Goal: Task Accomplishment & Management: Manage account settings

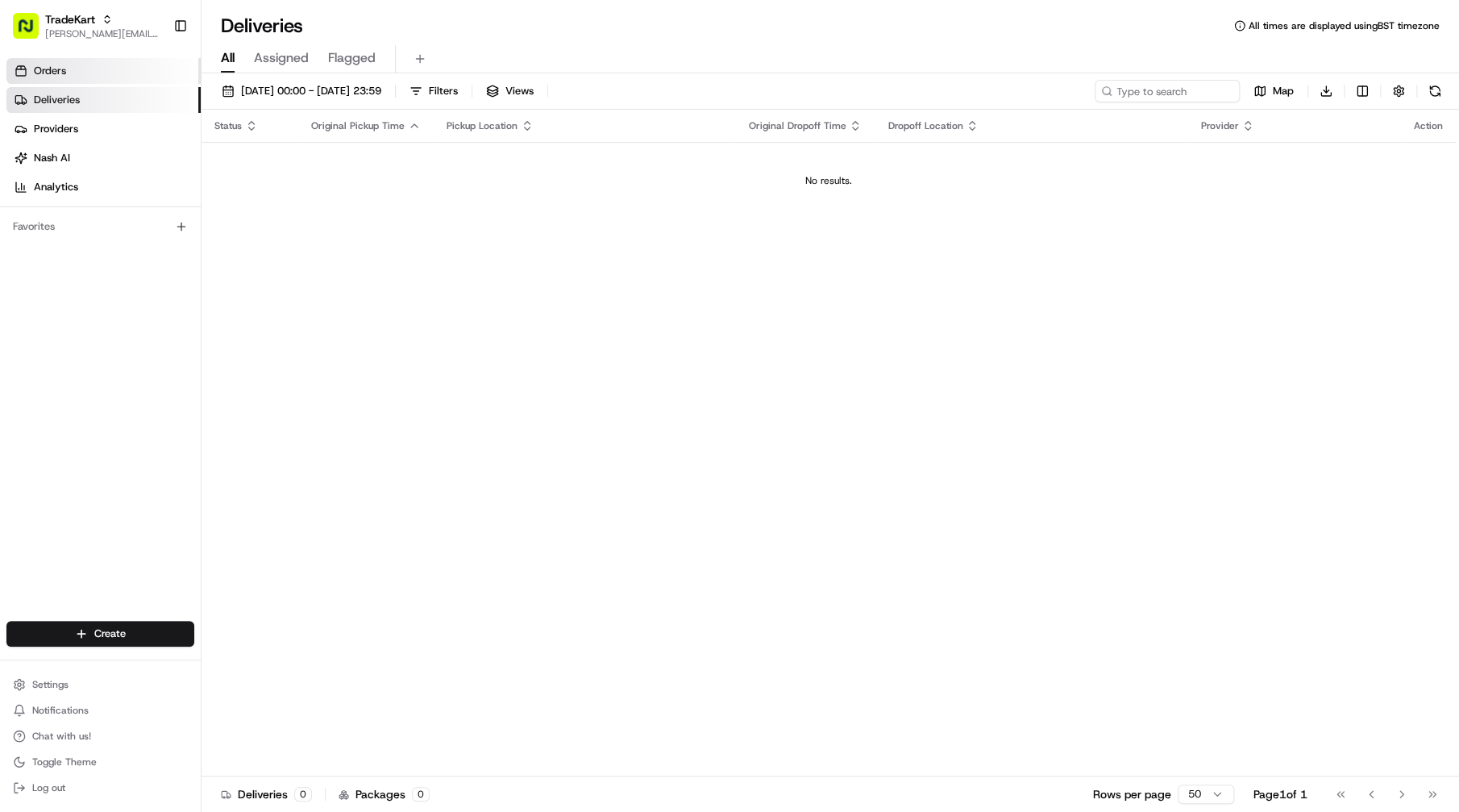
click at [126, 69] on link "Orders" at bounding box center [103, 71] width 195 height 26
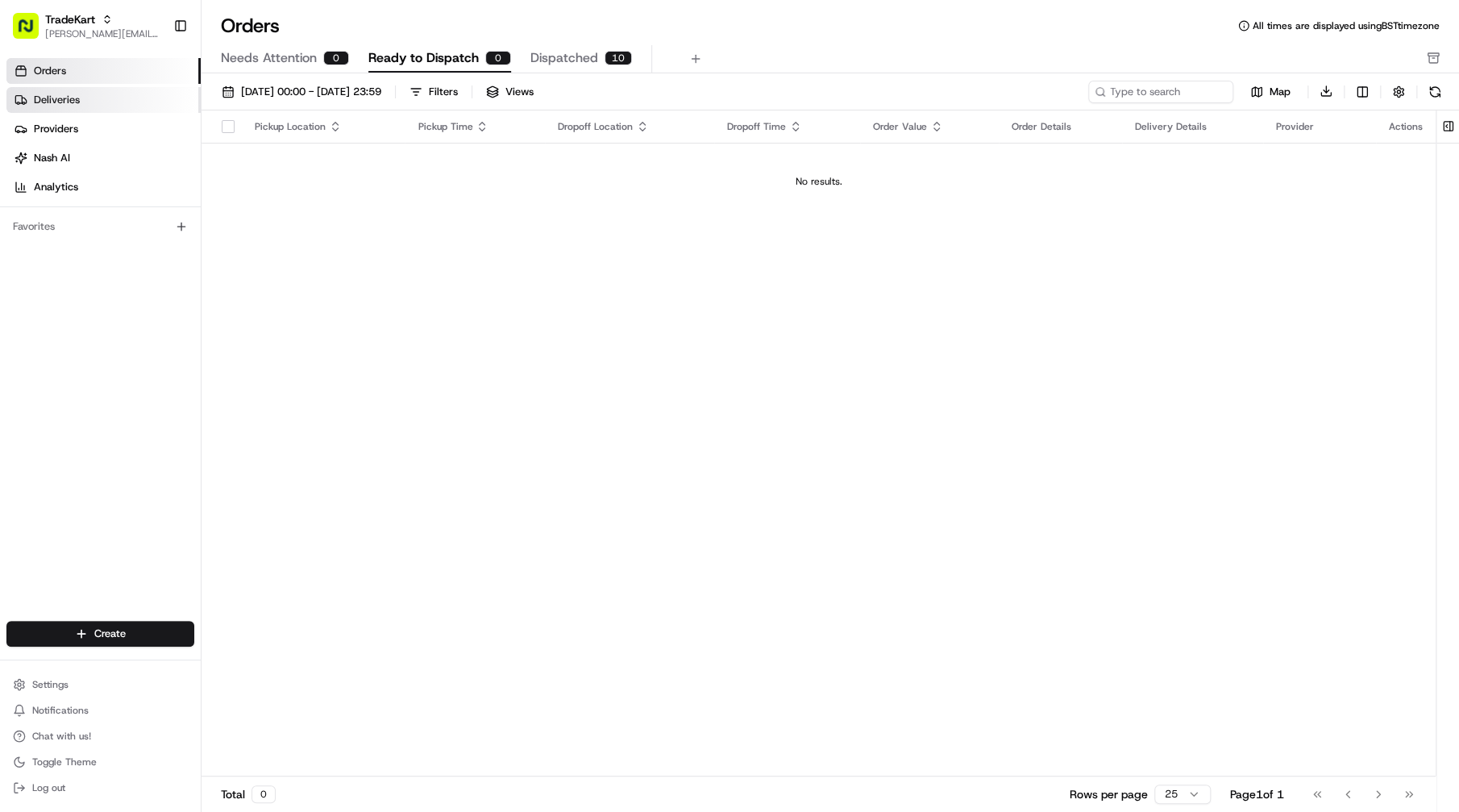
click at [113, 95] on link "Deliveries" at bounding box center [103, 100] width 195 height 26
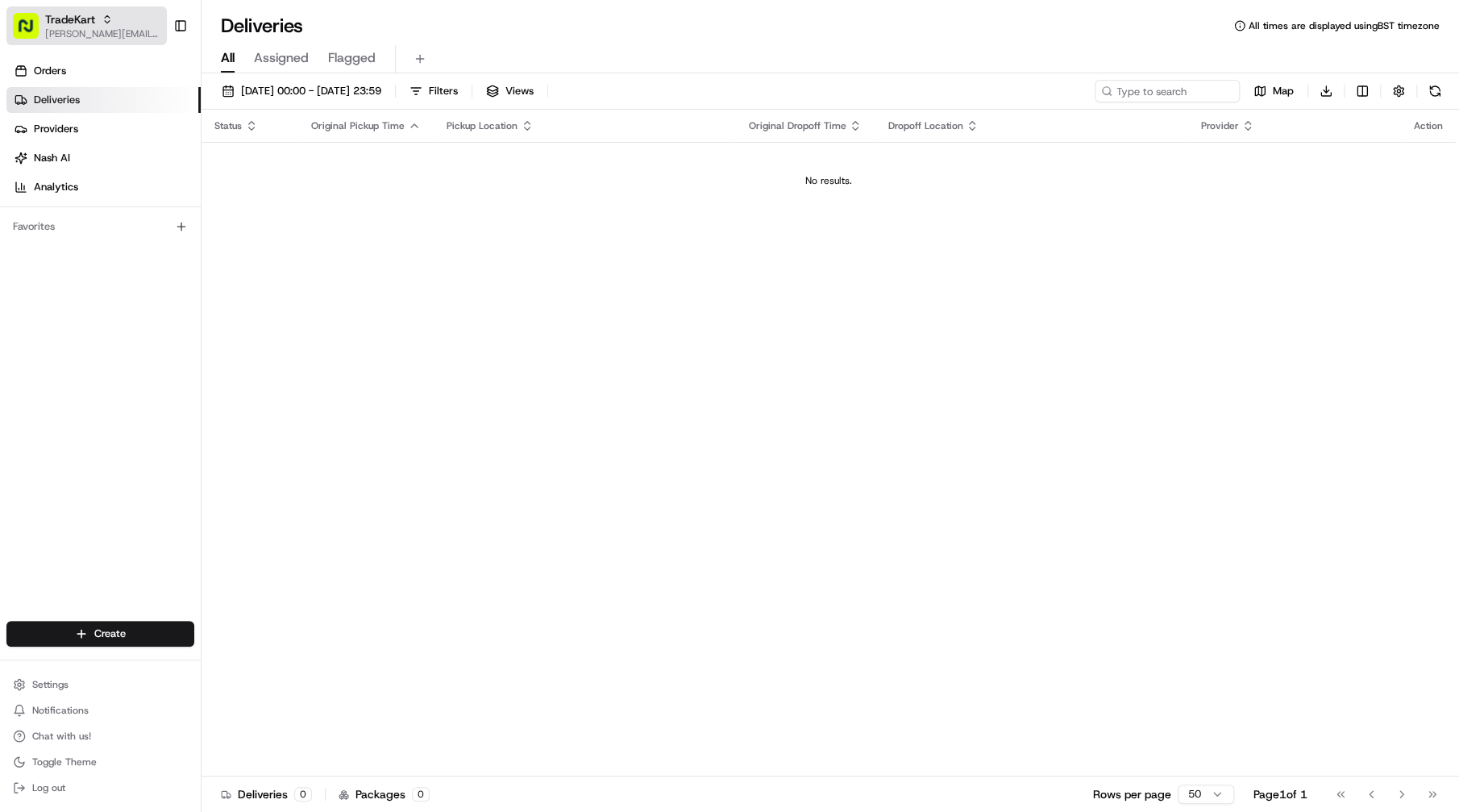
click at [139, 27] on span "[PERSON_NAME][EMAIL_ADDRESS][DOMAIN_NAME]" at bounding box center [102, 34] width 115 height 13
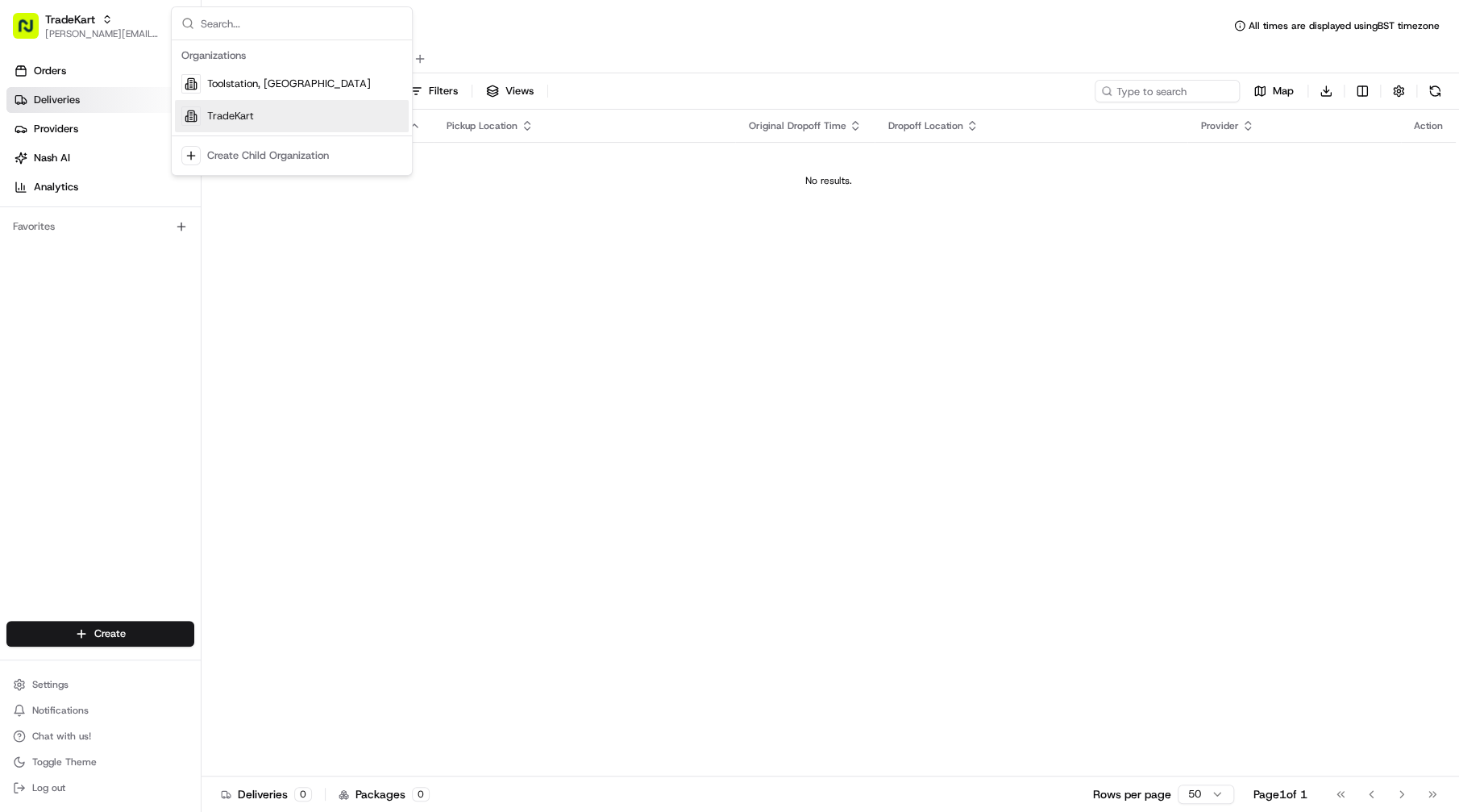
click at [238, 111] on span "TradeKart" at bounding box center [230, 116] width 47 height 15
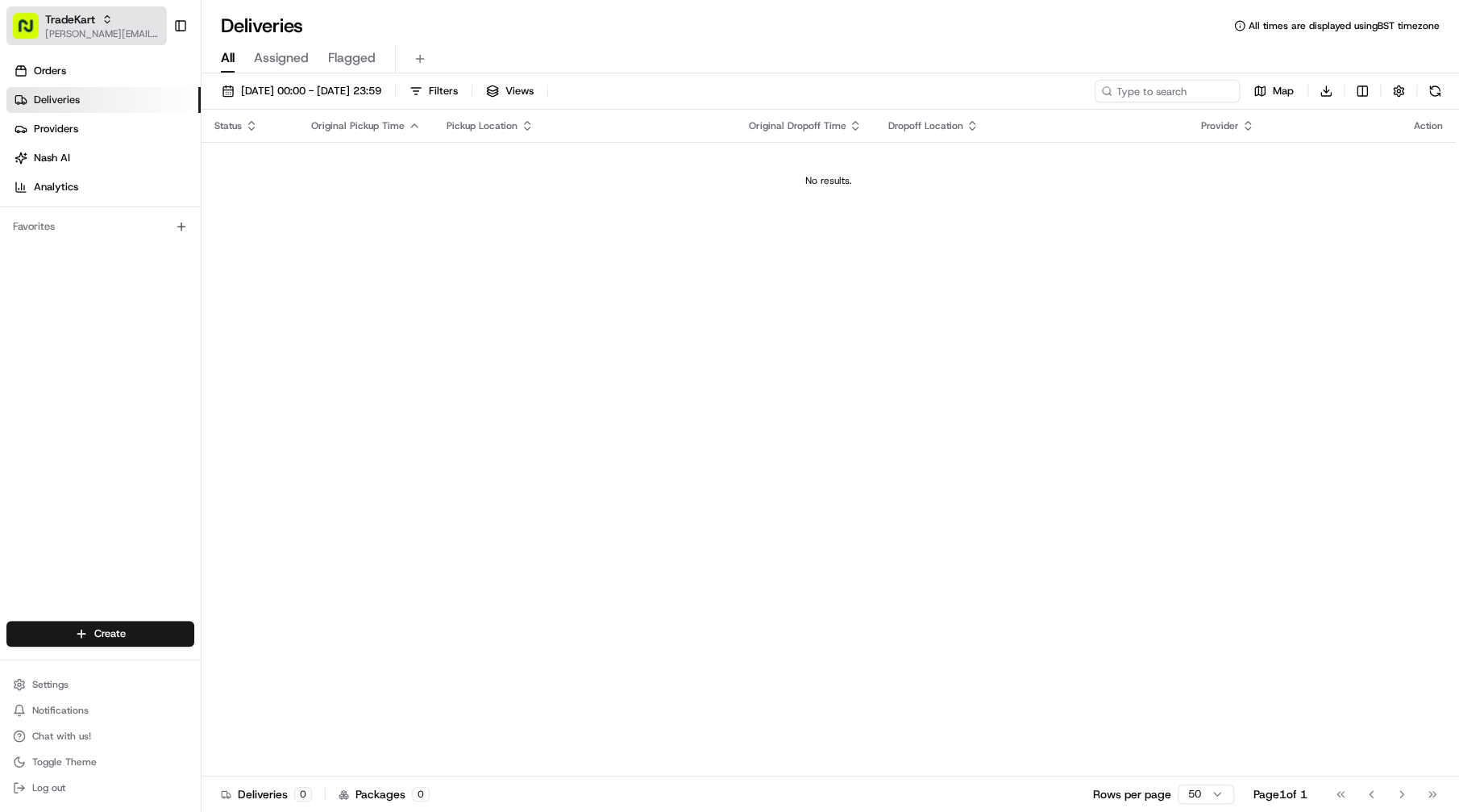
click at [111, 29] on span "[PERSON_NAME][EMAIL_ADDRESS][DOMAIN_NAME]" at bounding box center [102, 34] width 115 height 13
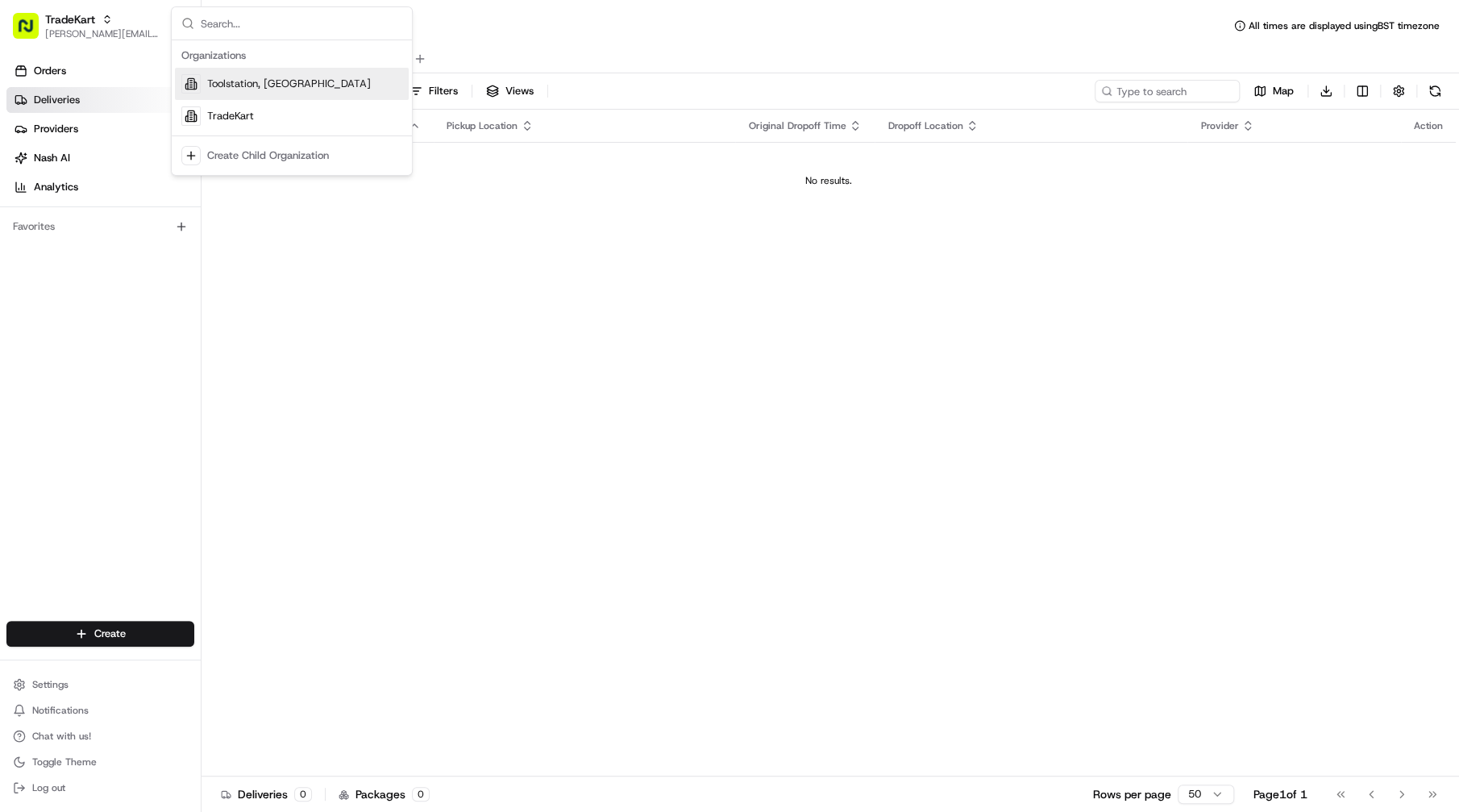
click at [202, 79] on div "Toolstation, [GEOGRAPHIC_DATA]" at bounding box center [291, 83] width 234 height 32
click at [109, 45] on div "Toolstation, UK joao.alpuim@hackandcraft.com Toggle Sidebar" at bounding box center [100, 26] width 201 height 51
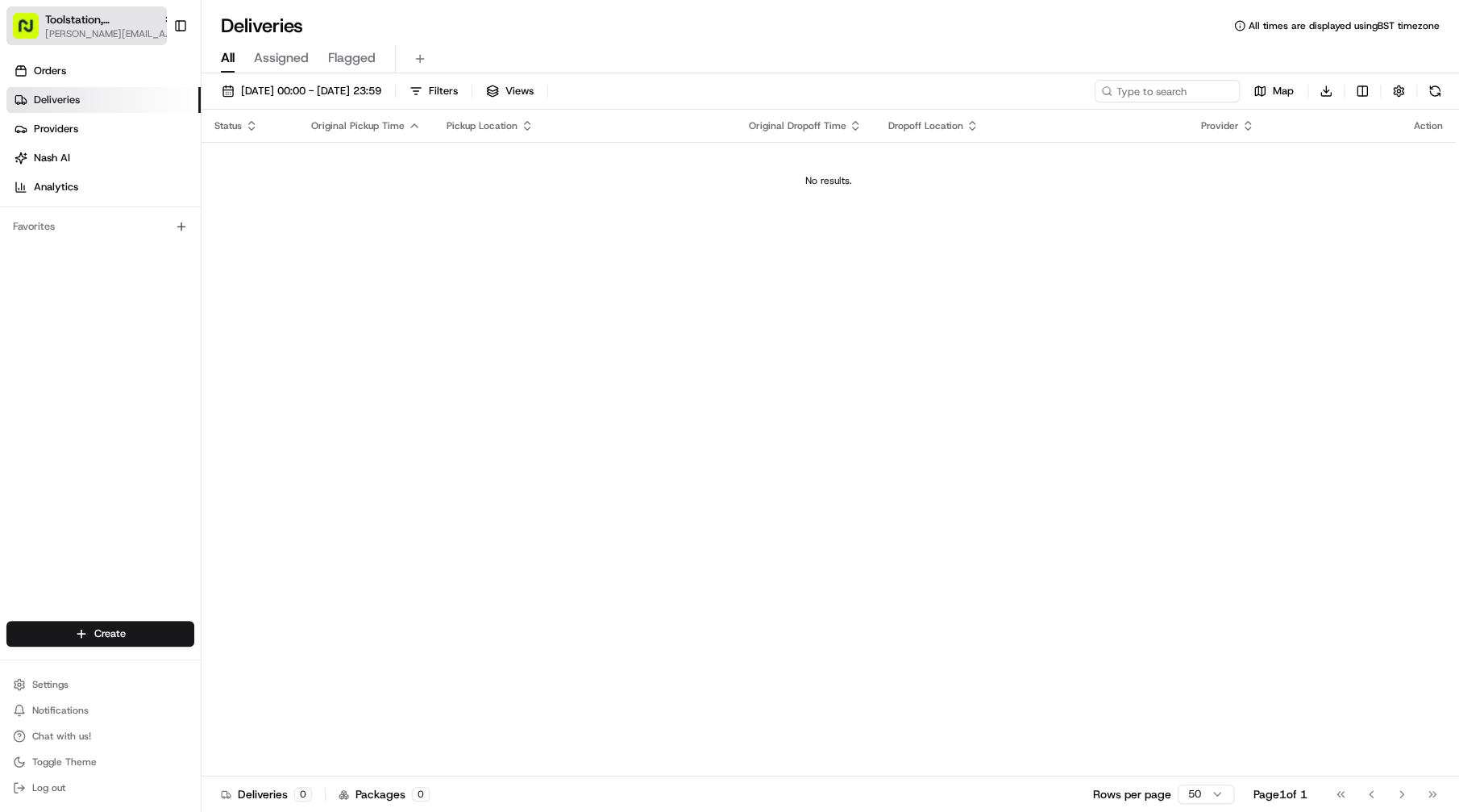
click at [116, 37] on span "[PERSON_NAME][EMAIL_ADDRESS][DOMAIN_NAME]" at bounding box center [109, 34] width 129 height 13
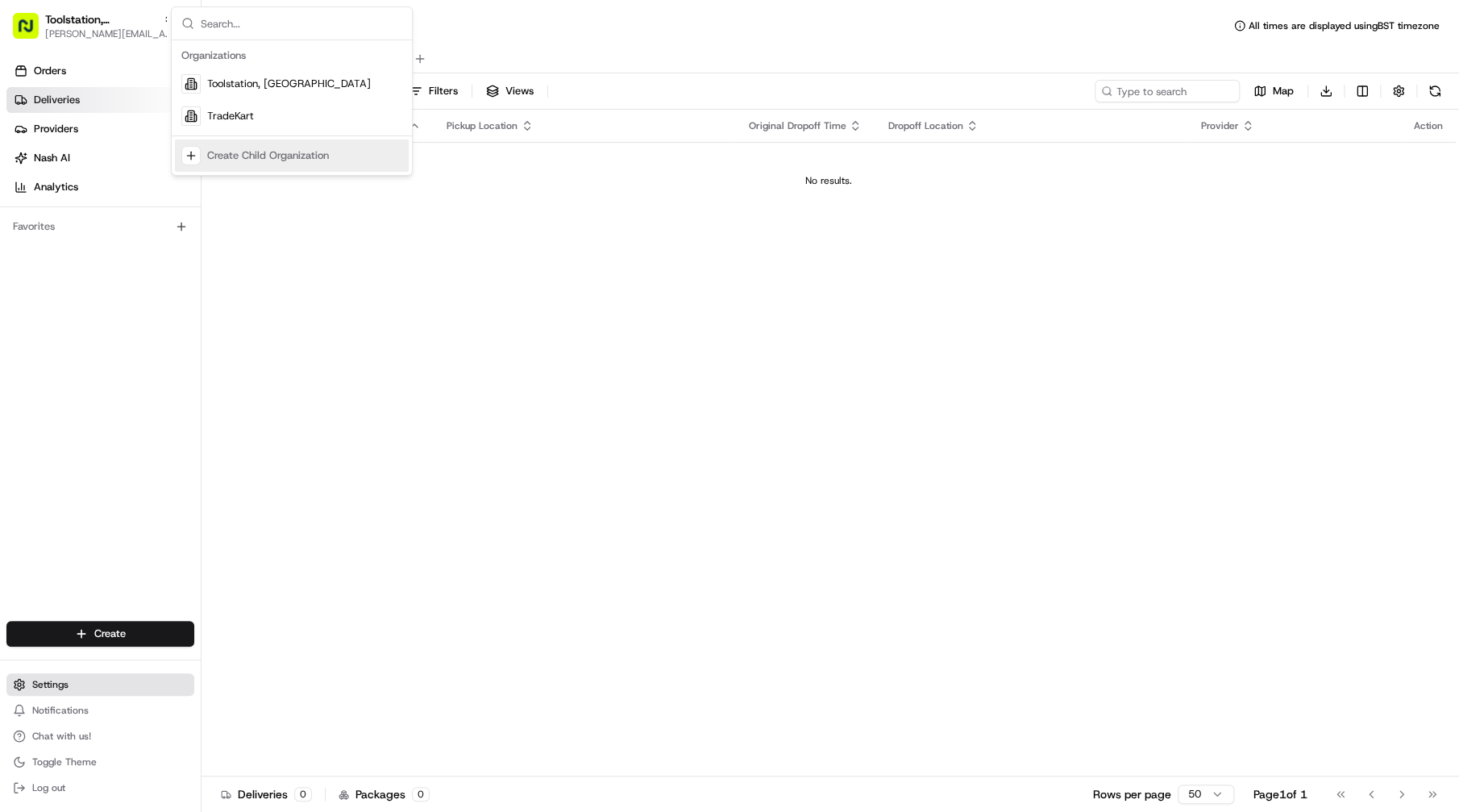
click at [73, 693] on button "Settings" at bounding box center [100, 684] width 188 height 23
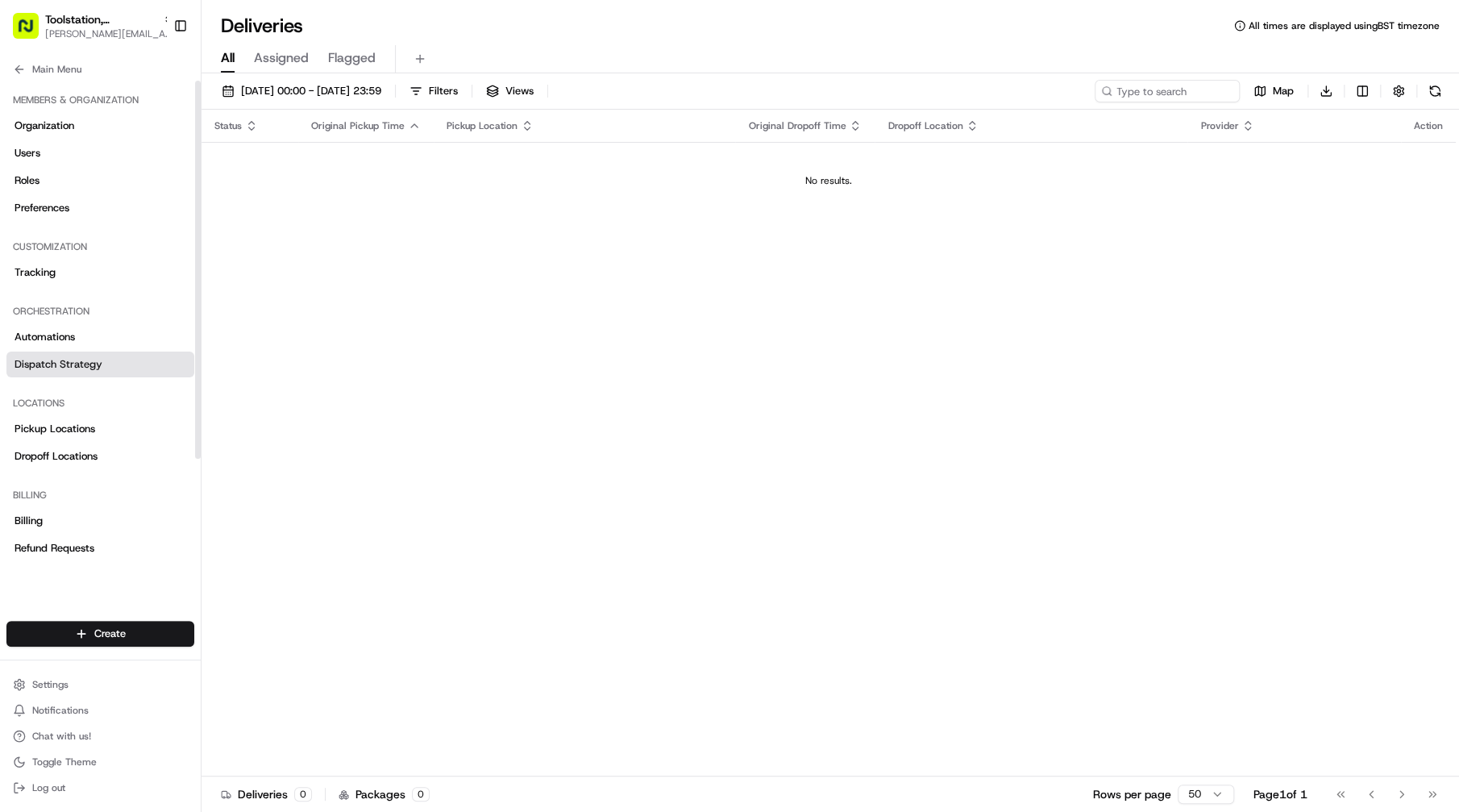
click at [78, 367] on span "Dispatch Strategy" at bounding box center [58, 364] width 88 height 15
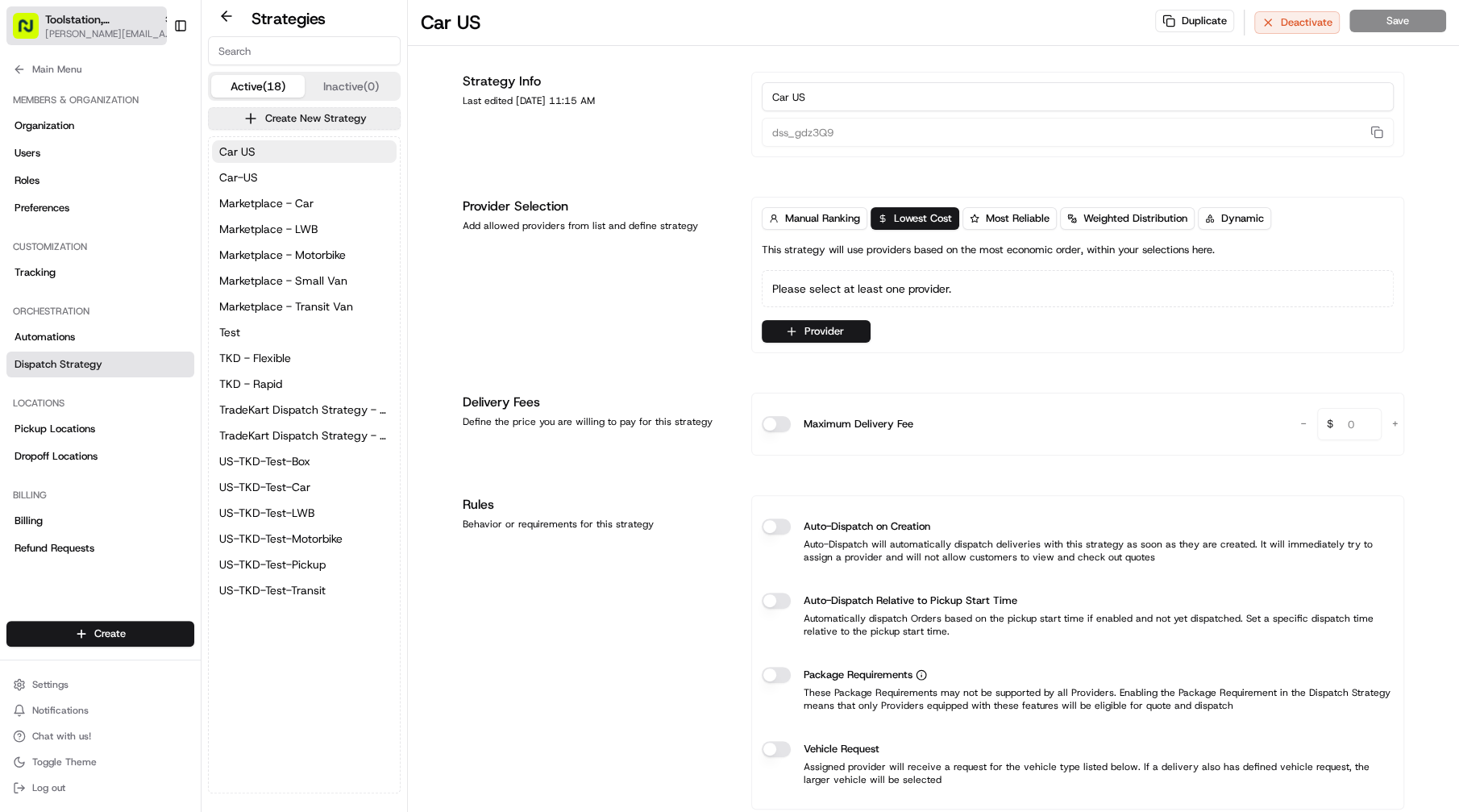
click at [137, 35] on span "[PERSON_NAME][EMAIL_ADDRESS][DOMAIN_NAME]" at bounding box center [109, 34] width 129 height 13
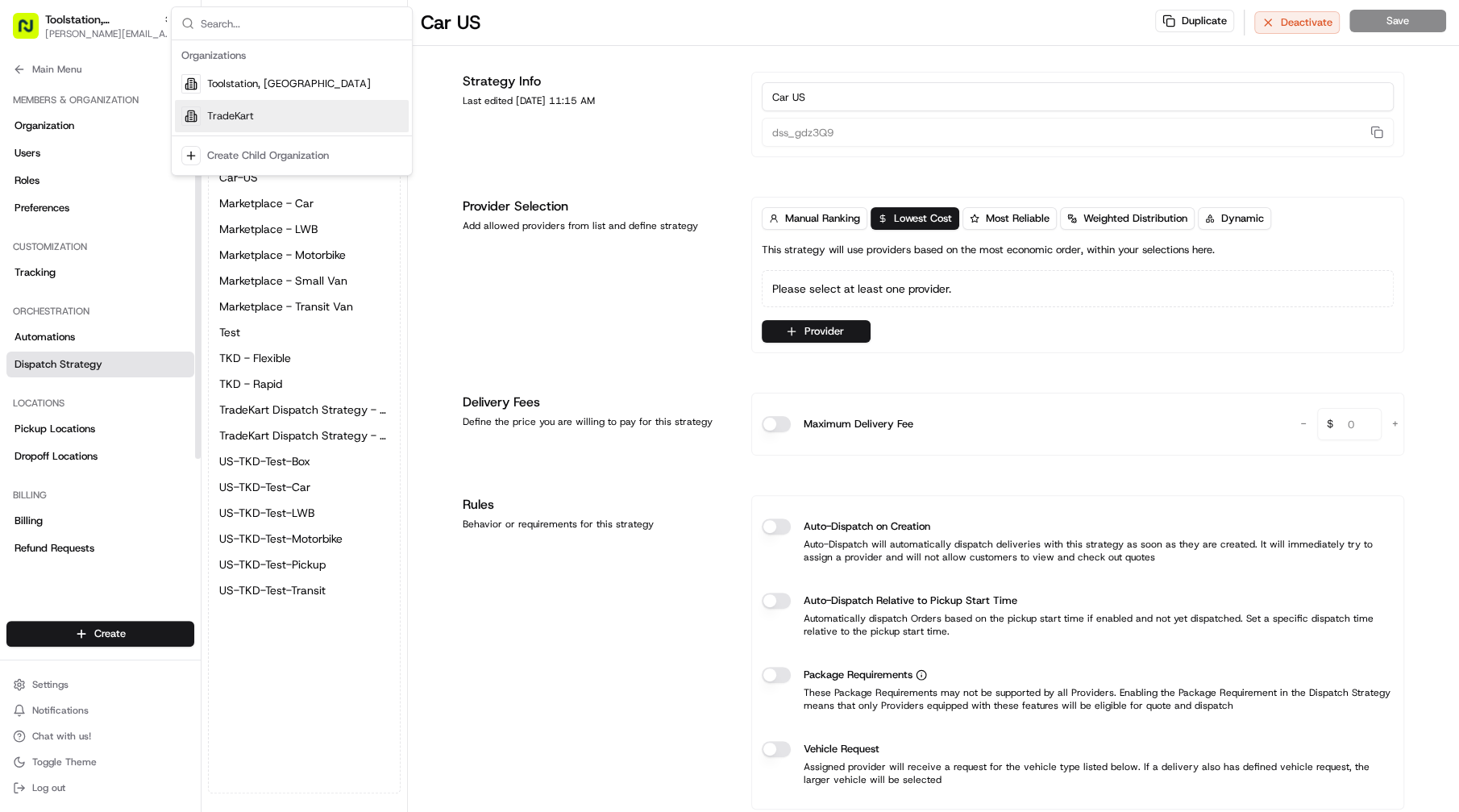
click at [223, 119] on span "TradeKart" at bounding box center [230, 116] width 47 height 15
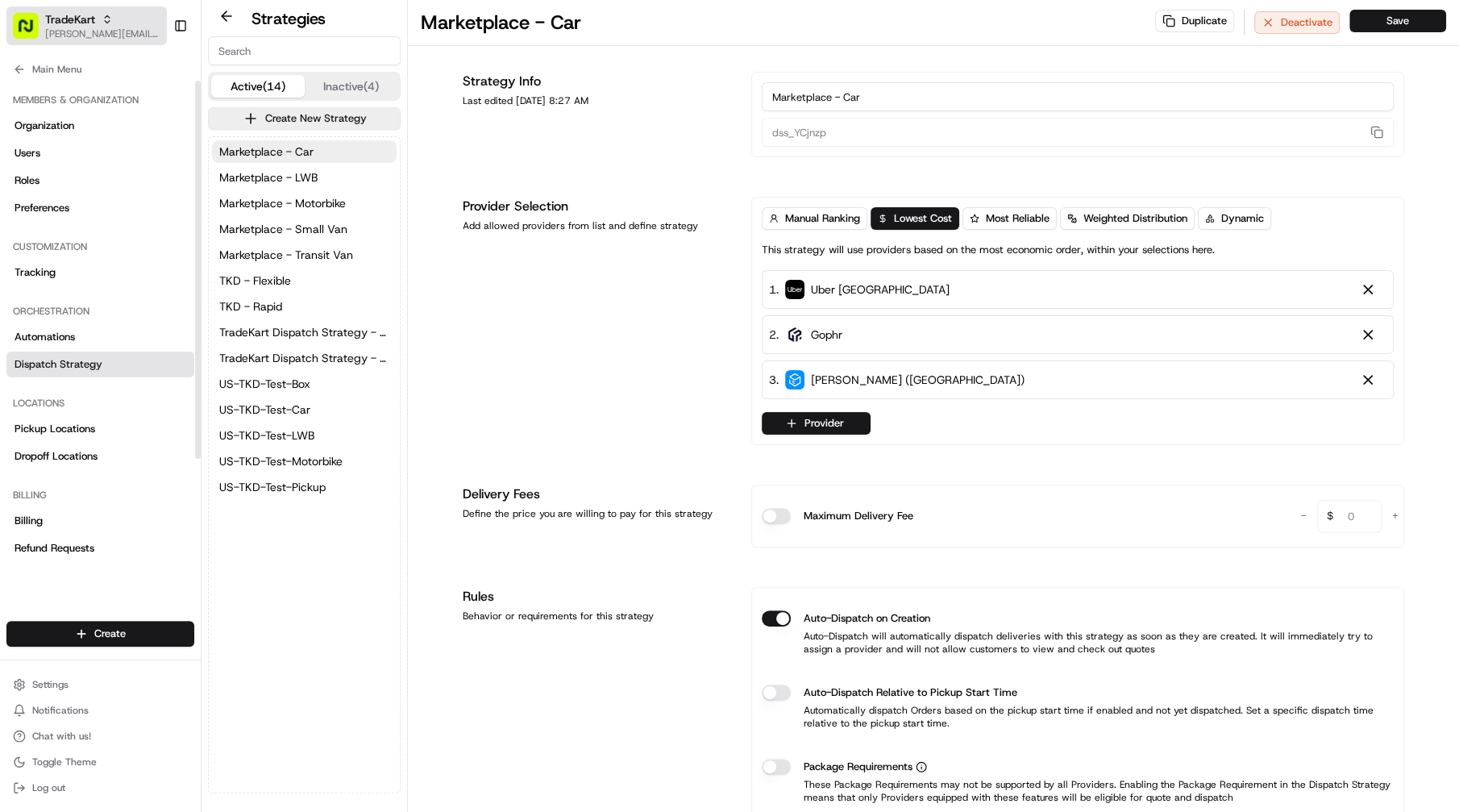
click at [106, 25] on div "TradeKart" at bounding box center [102, 19] width 115 height 16
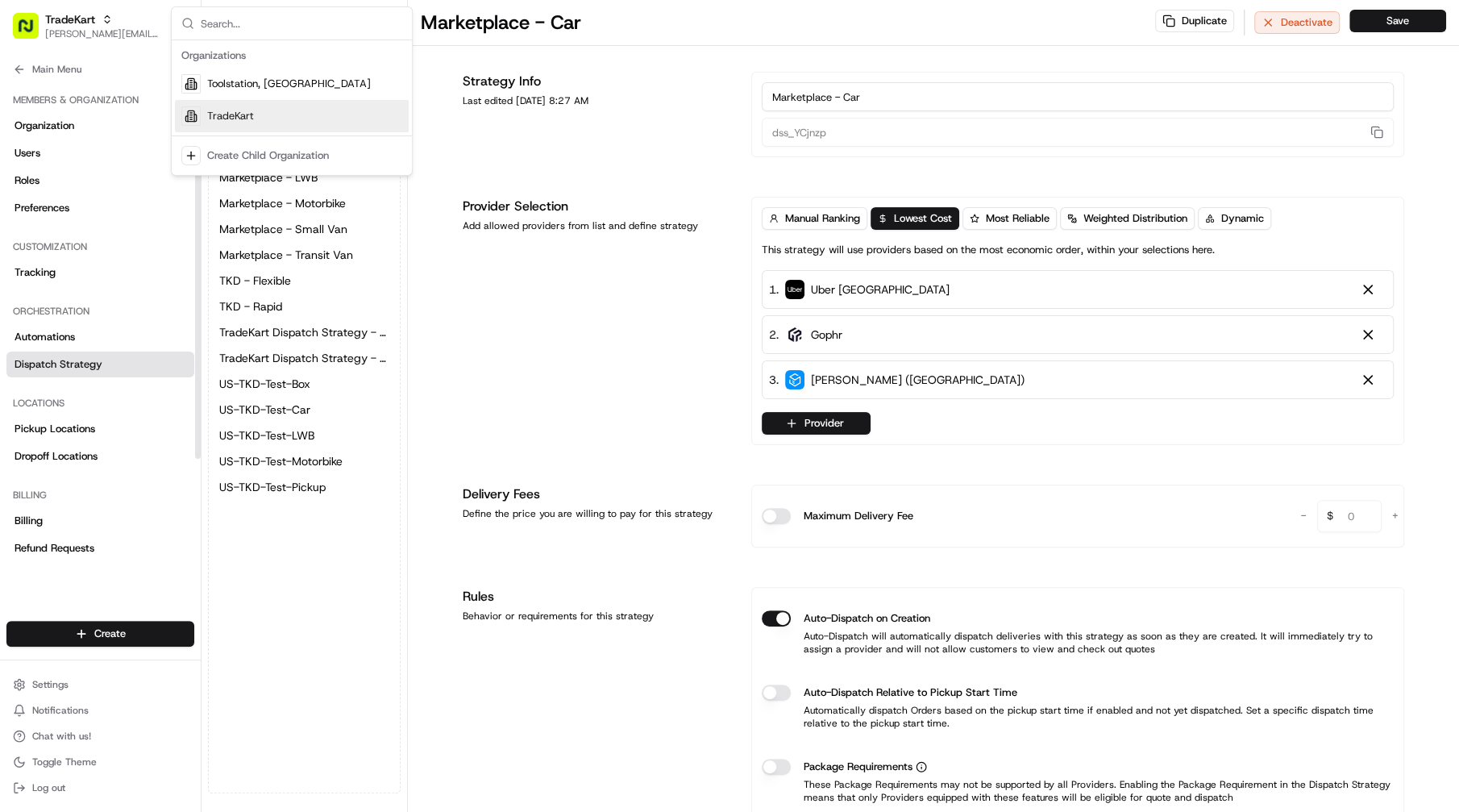
click at [236, 111] on span "TradeKart" at bounding box center [230, 116] width 47 height 15
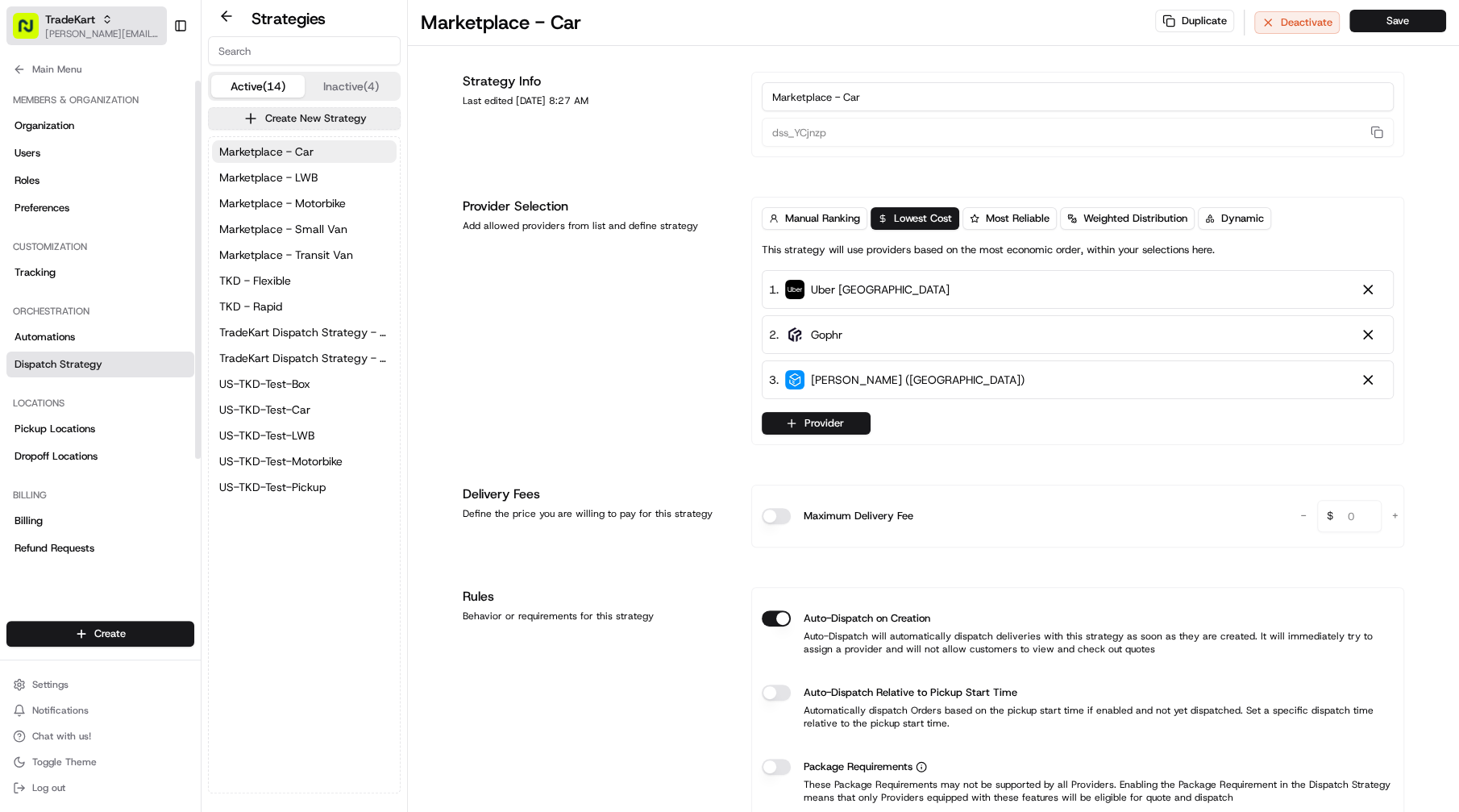
click at [119, 38] on span "[PERSON_NAME][EMAIL_ADDRESS][DOMAIN_NAME]" at bounding box center [102, 34] width 115 height 13
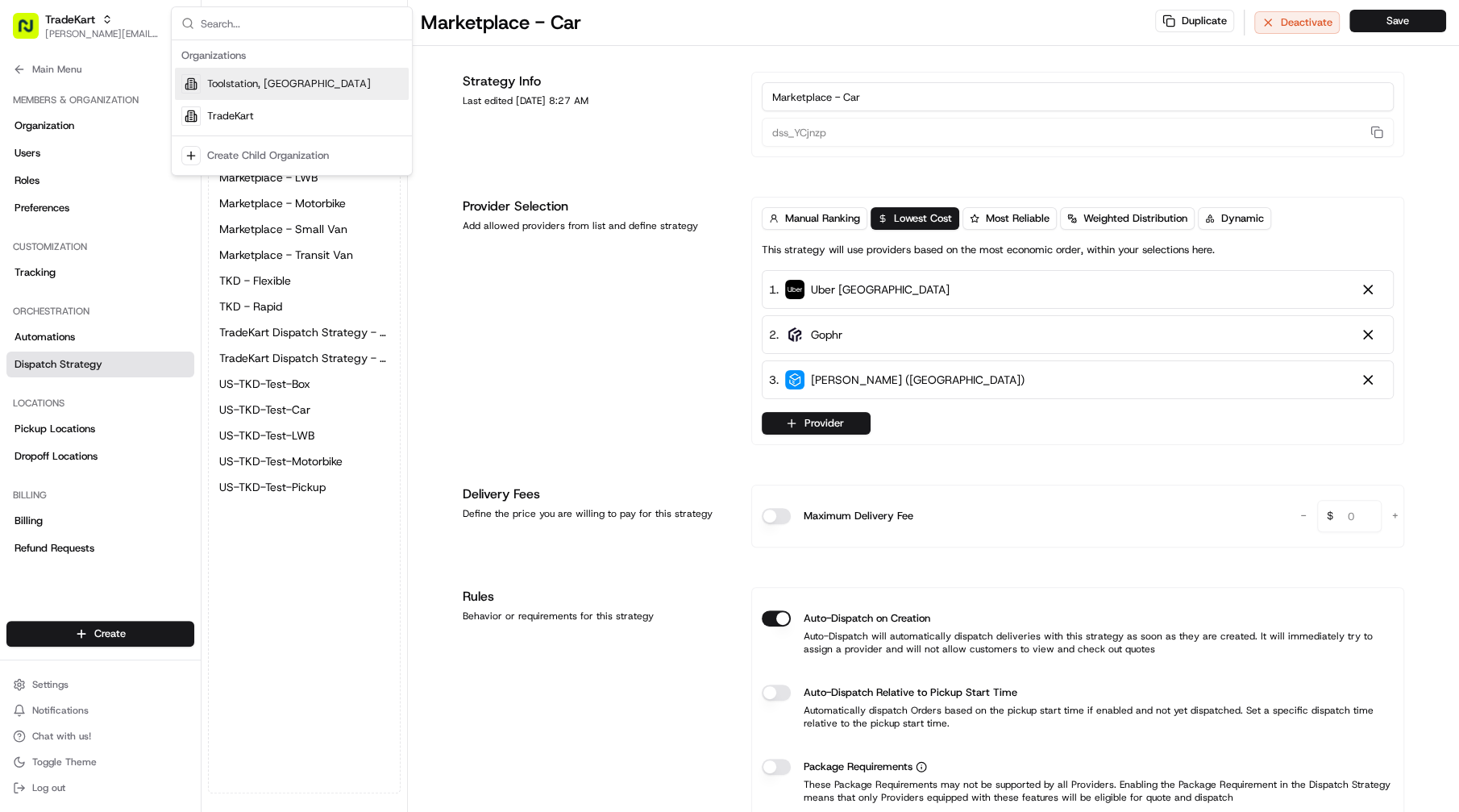
click at [259, 87] on span "Toolstation, [GEOGRAPHIC_DATA]" at bounding box center [289, 84] width 164 height 15
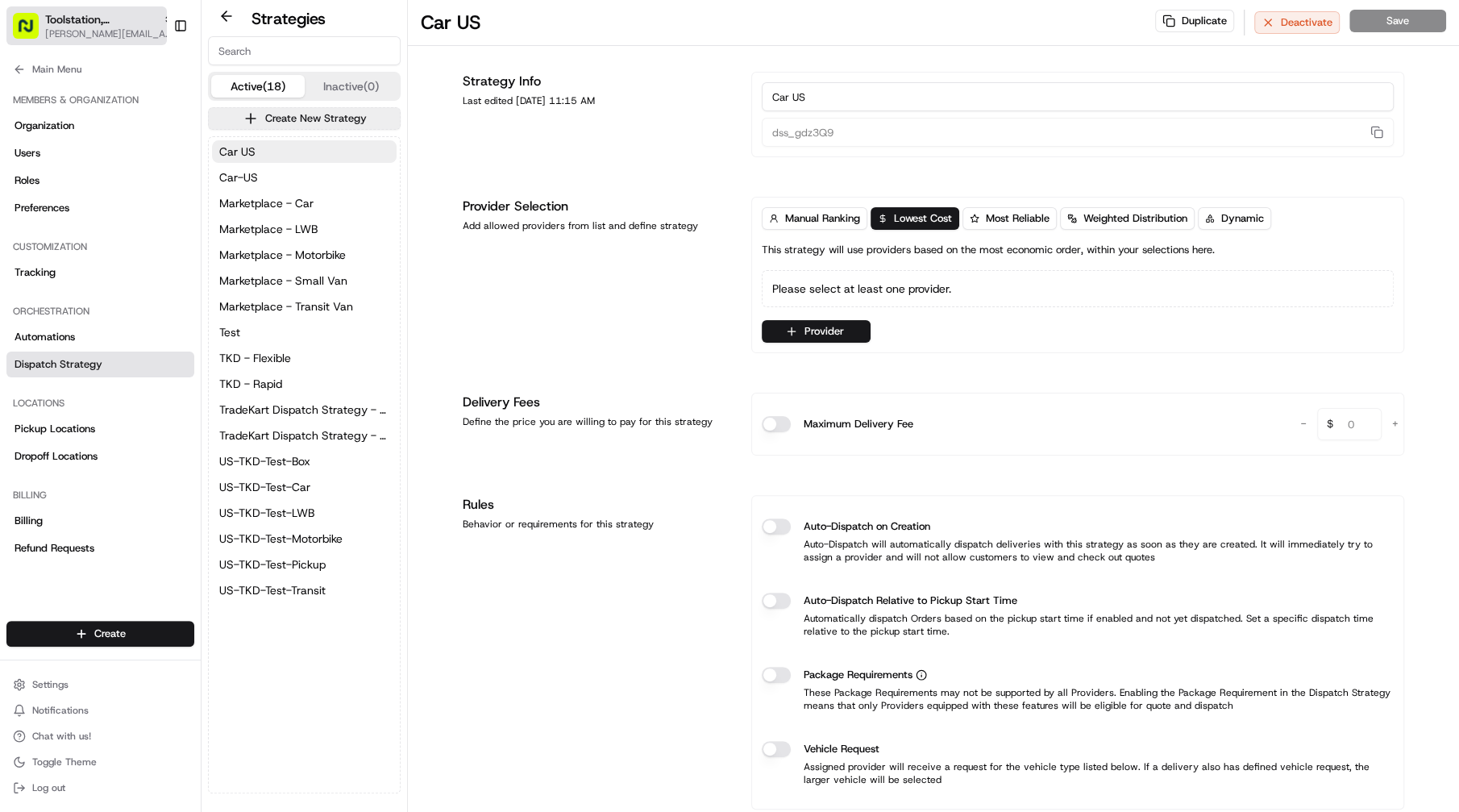
click at [120, 27] on span "[PERSON_NAME][EMAIL_ADDRESS][DOMAIN_NAME]" at bounding box center [109, 34] width 129 height 13
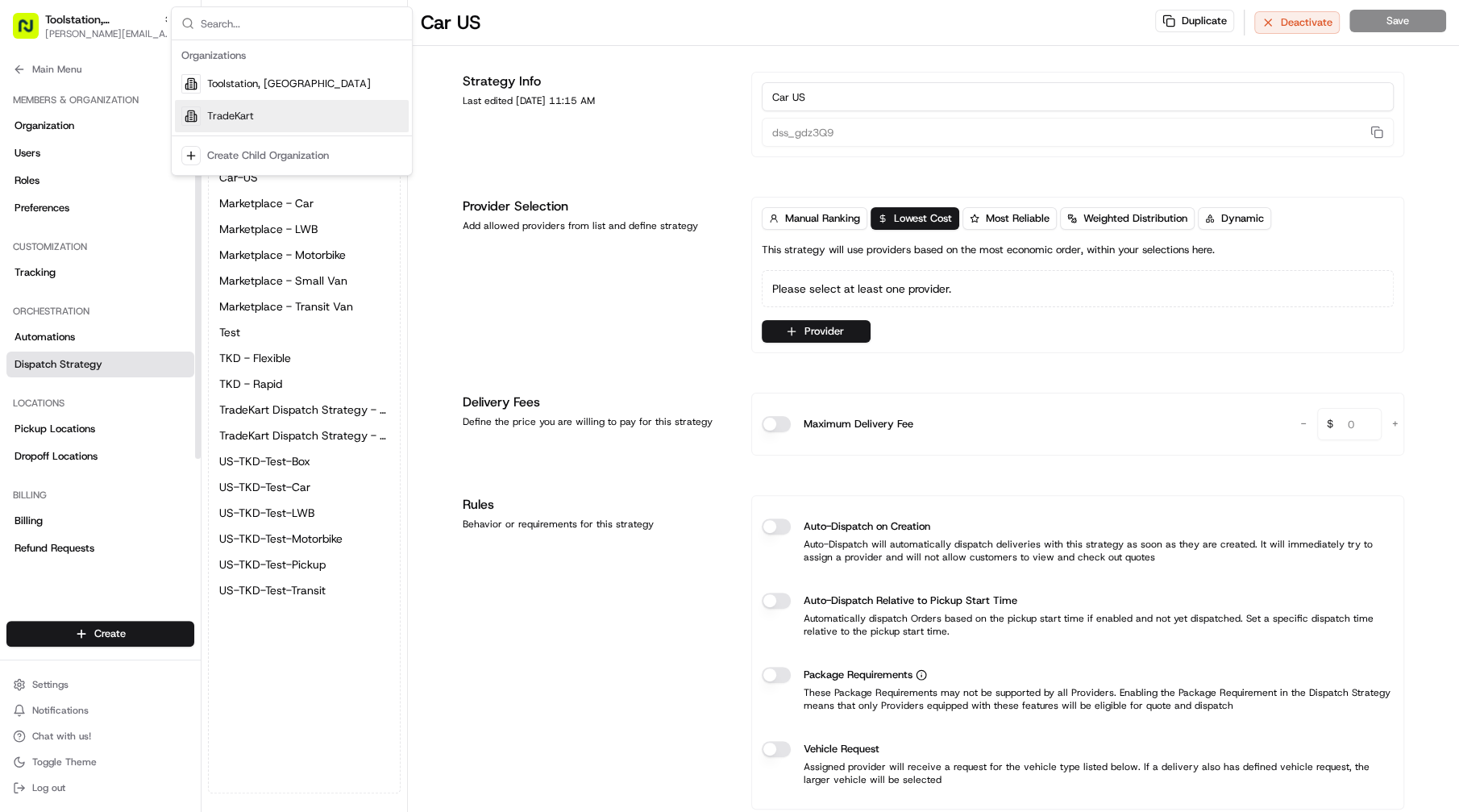
click at [233, 116] on span "TradeKart" at bounding box center [230, 116] width 47 height 15
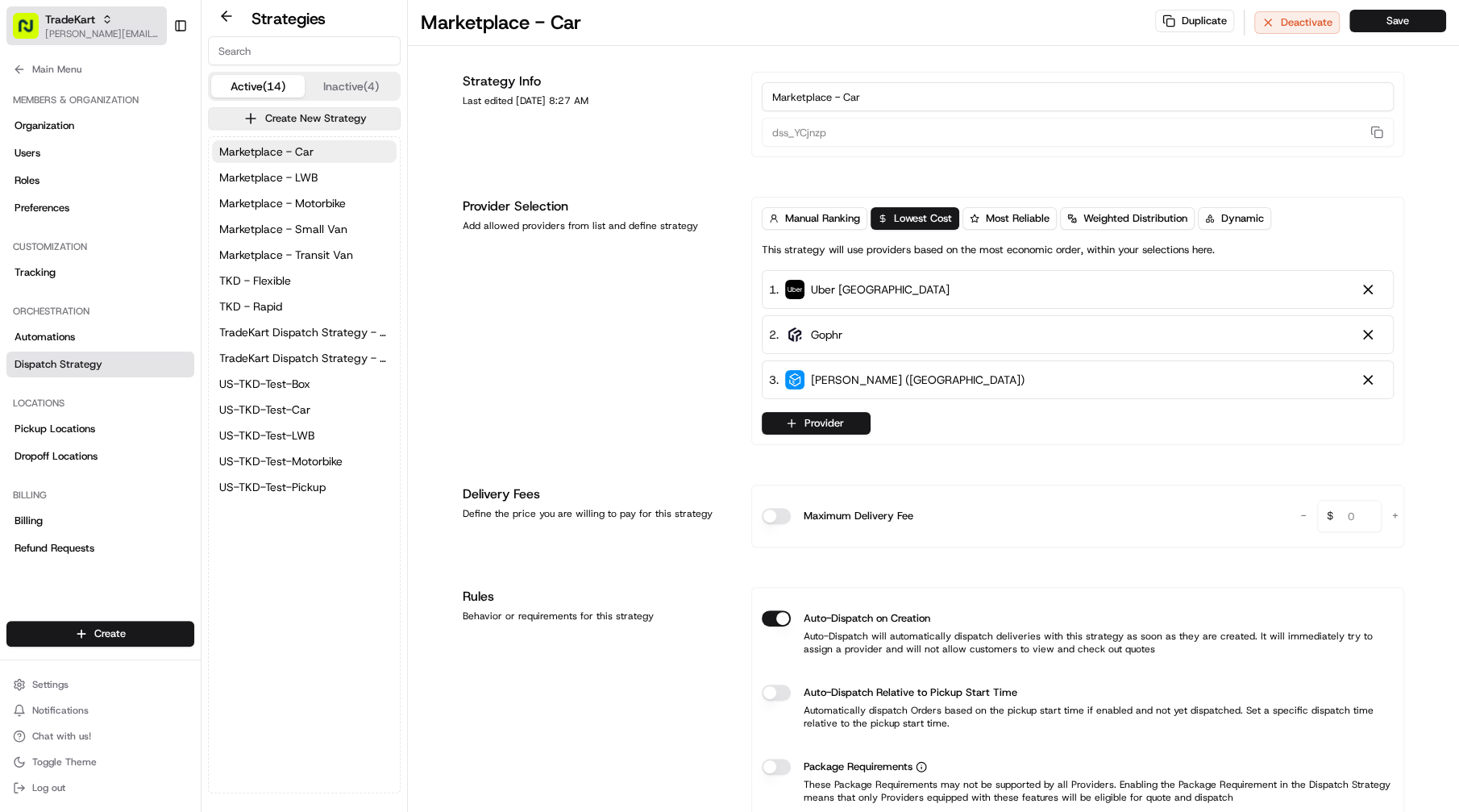
click at [101, 33] on span "[PERSON_NAME][EMAIL_ADDRESS][DOMAIN_NAME]" at bounding box center [102, 34] width 115 height 13
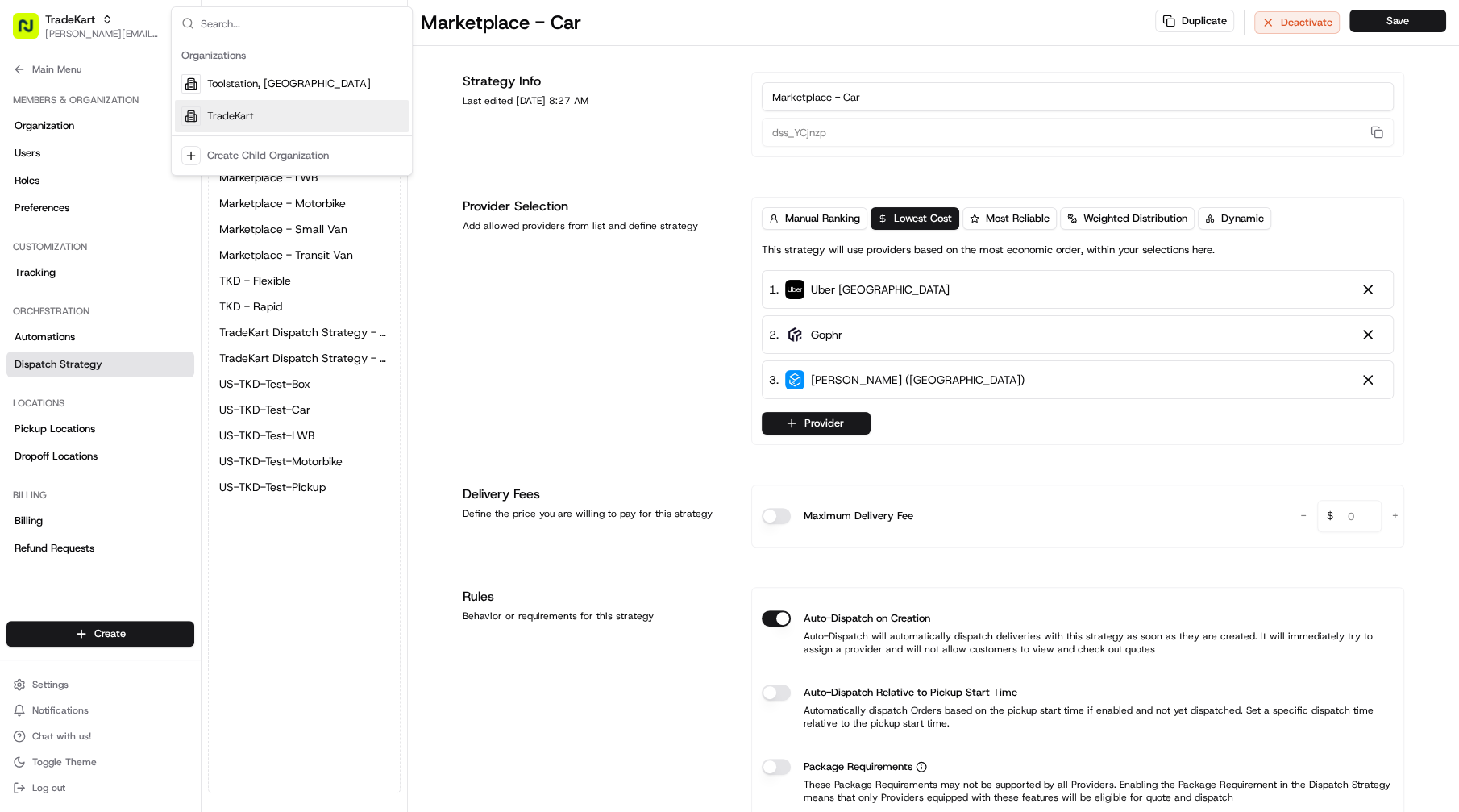
click at [257, 113] on div "TradeKart" at bounding box center [291, 115] width 234 height 32
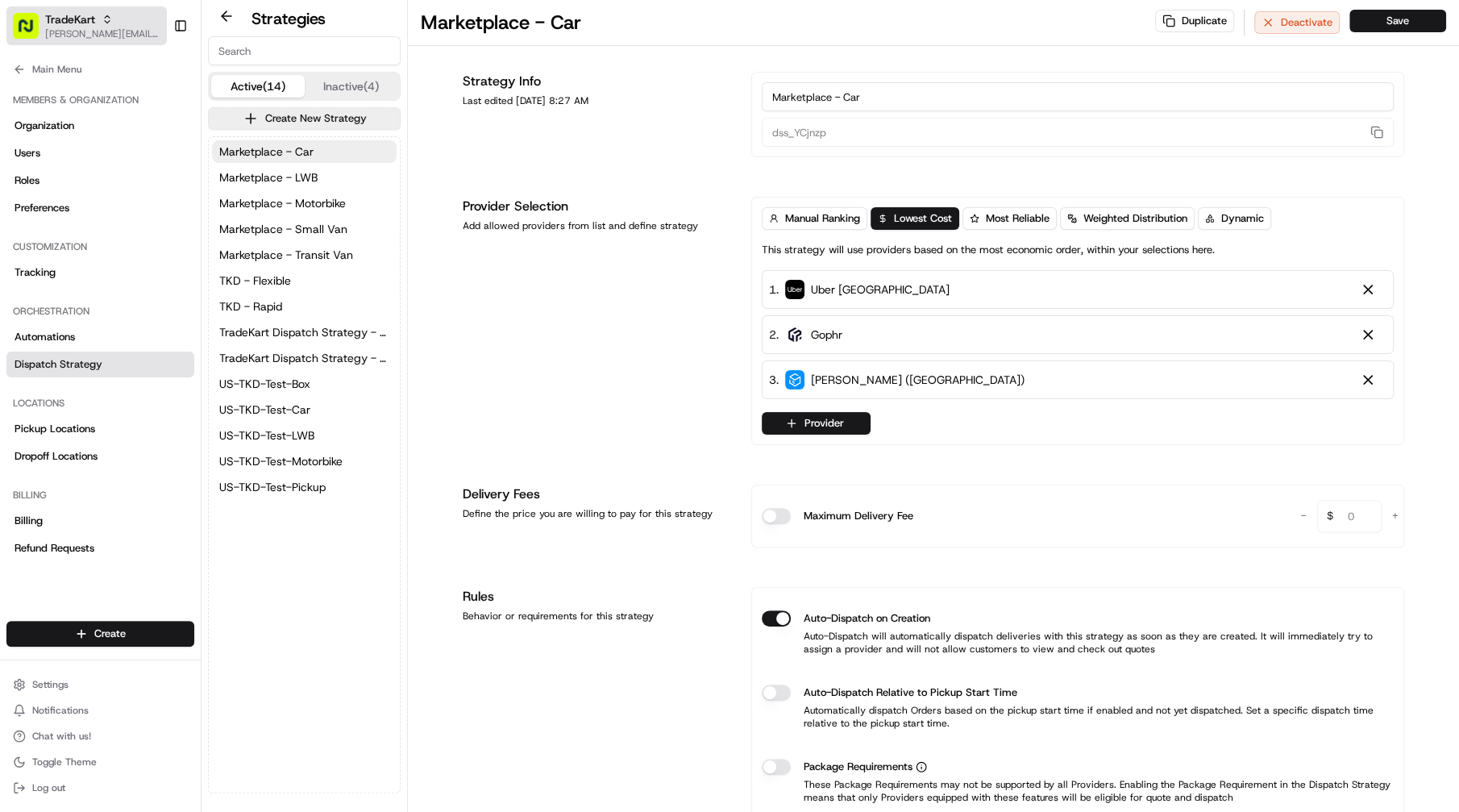
click at [114, 39] on span "[PERSON_NAME][EMAIL_ADDRESS][DOMAIN_NAME]" at bounding box center [102, 34] width 115 height 13
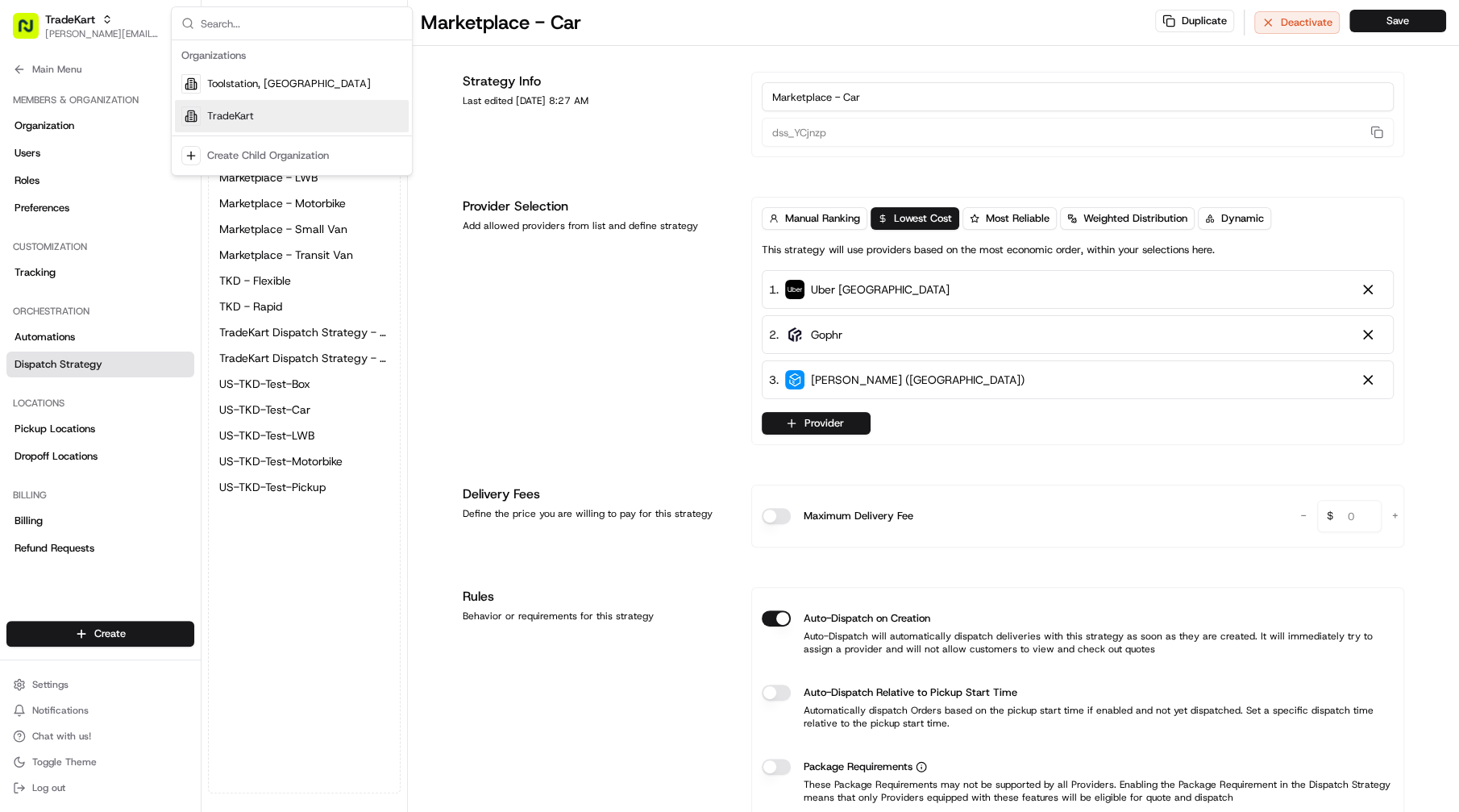
click at [244, 109] on span "TradeKart" at bounding box center [230, 116] width 47 height 15
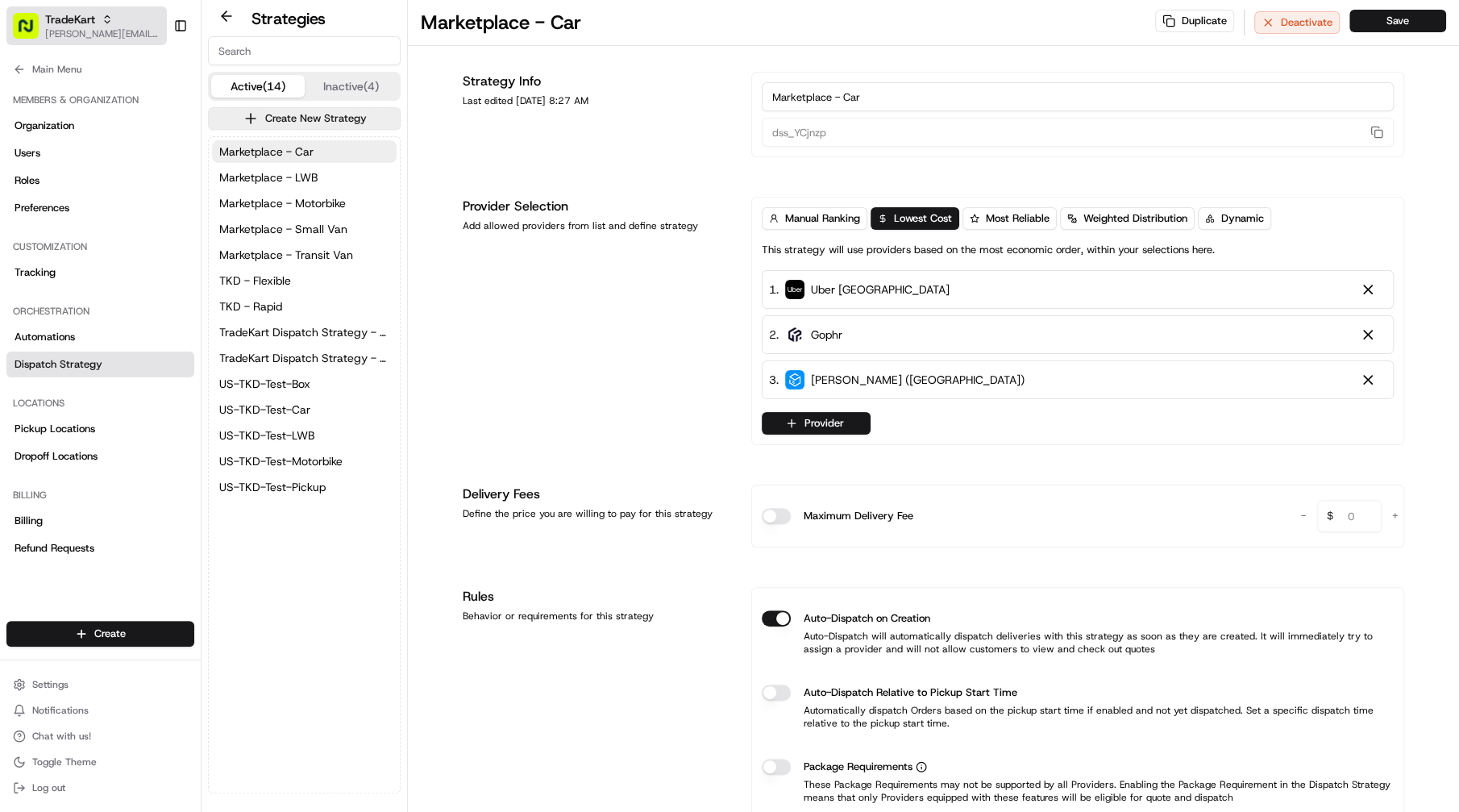
drag, startPoint x: 100, startPoint y: 24, endPoint x: 160, endPoint y: 68, distance: 74.4
click at [100, 25] on div "TradeKart" at bounding box center [102, 19] width 115 height 16
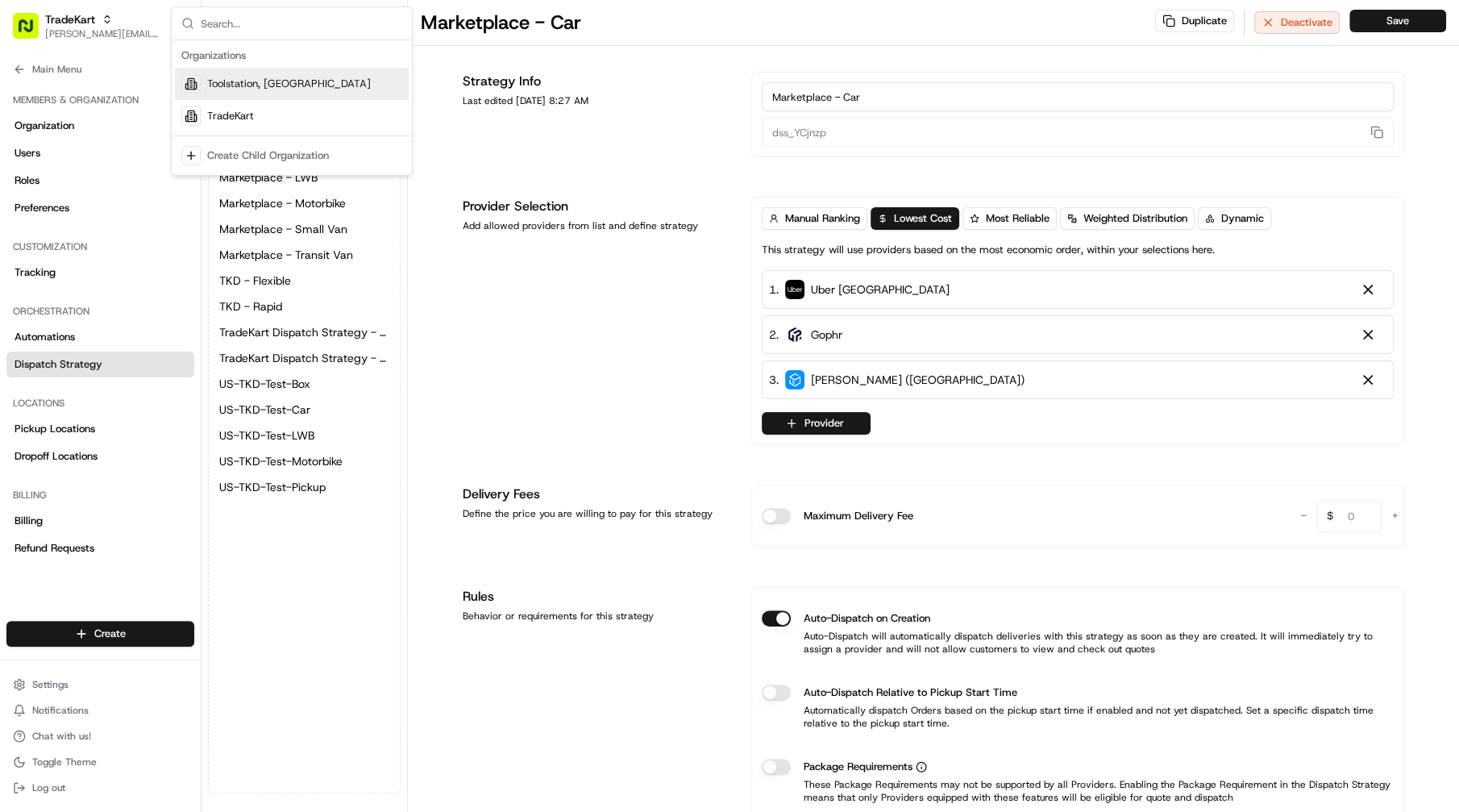
click at [203, 81] on div "Toolstation, [GEOGRAPHIC_DATA]" at bounding box center [291, 83] width 234 height 32
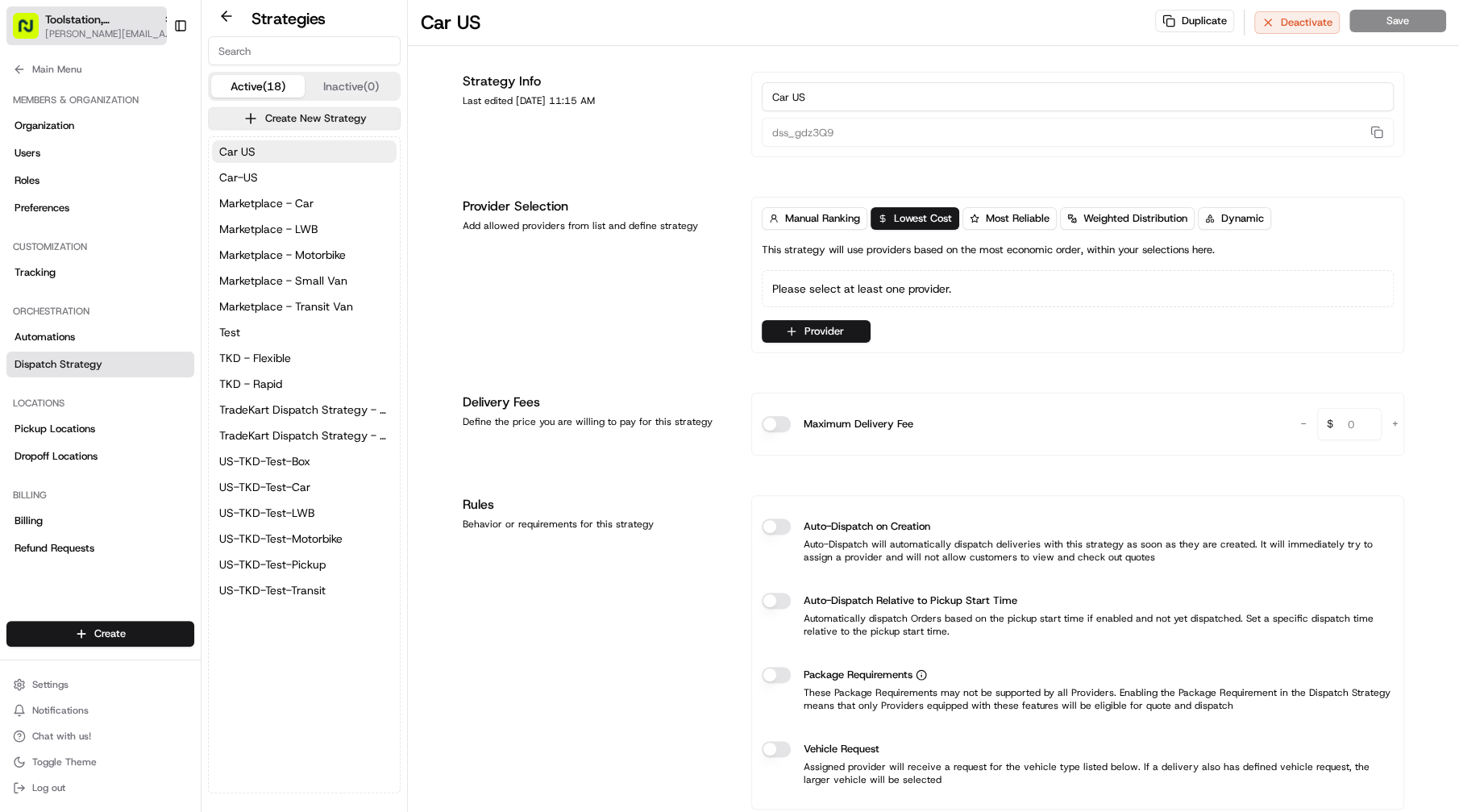
click at [93, 35] on span "[PERSON_NAME][EMAIL_ADDRESS][DOMAIN_NAME]" at bounding box center [109, 34] width 129 height 13
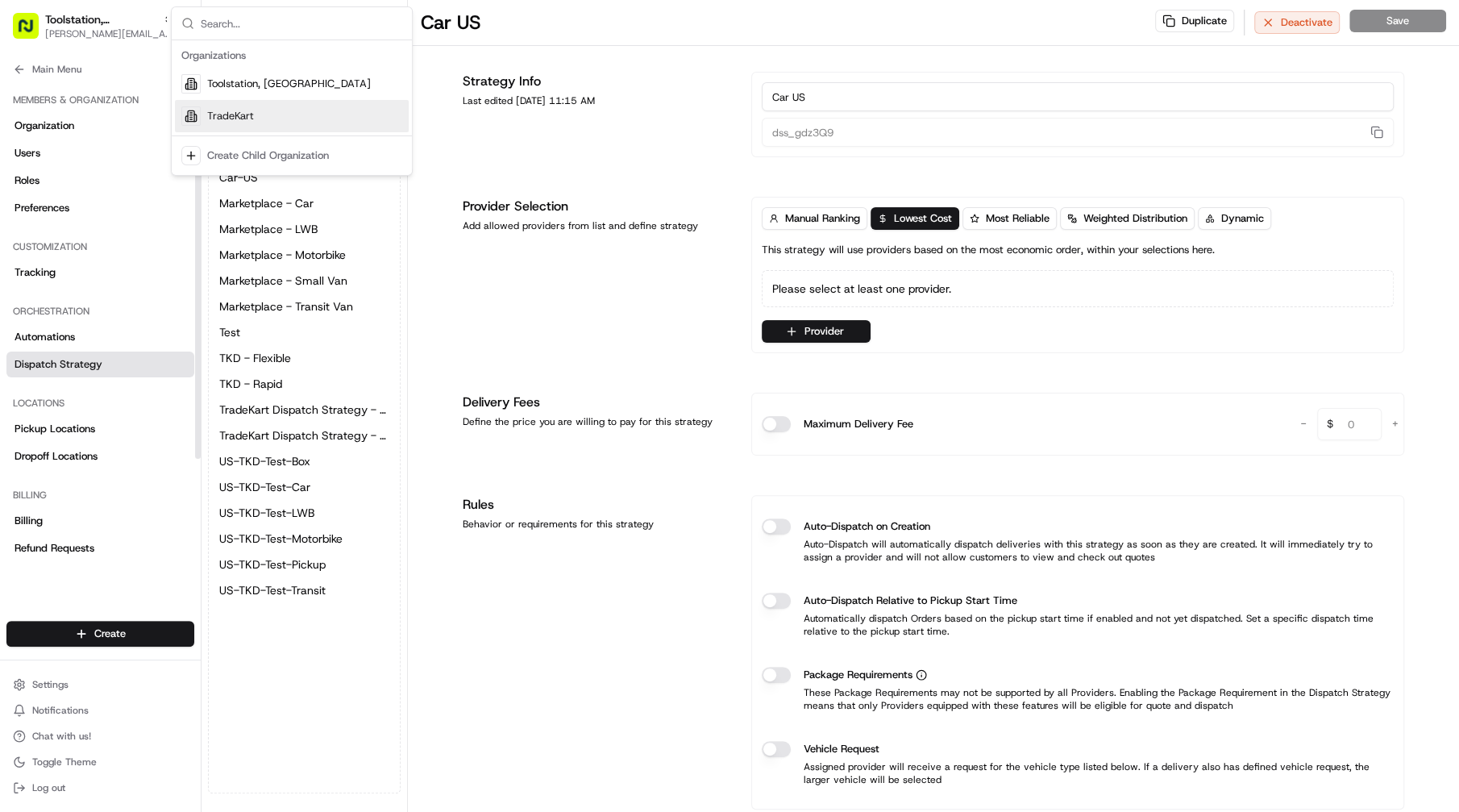
click at [199, 122] on div "Suggestions" at bounding box center [191, 115] width 19 height 19
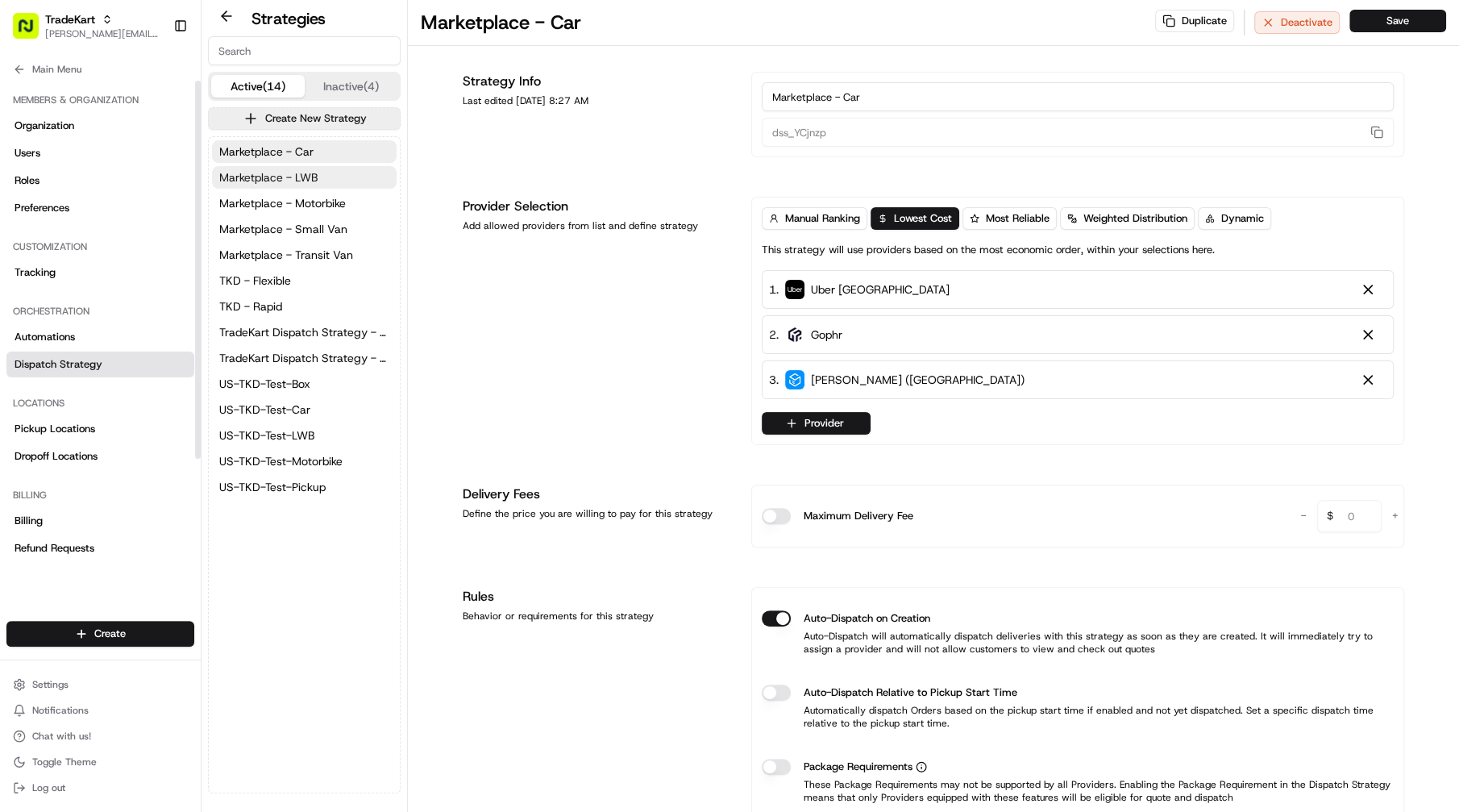
click at [274, 179] on span "Marketplace - LWB" at bounding box center [269, 177] width 99 height 16
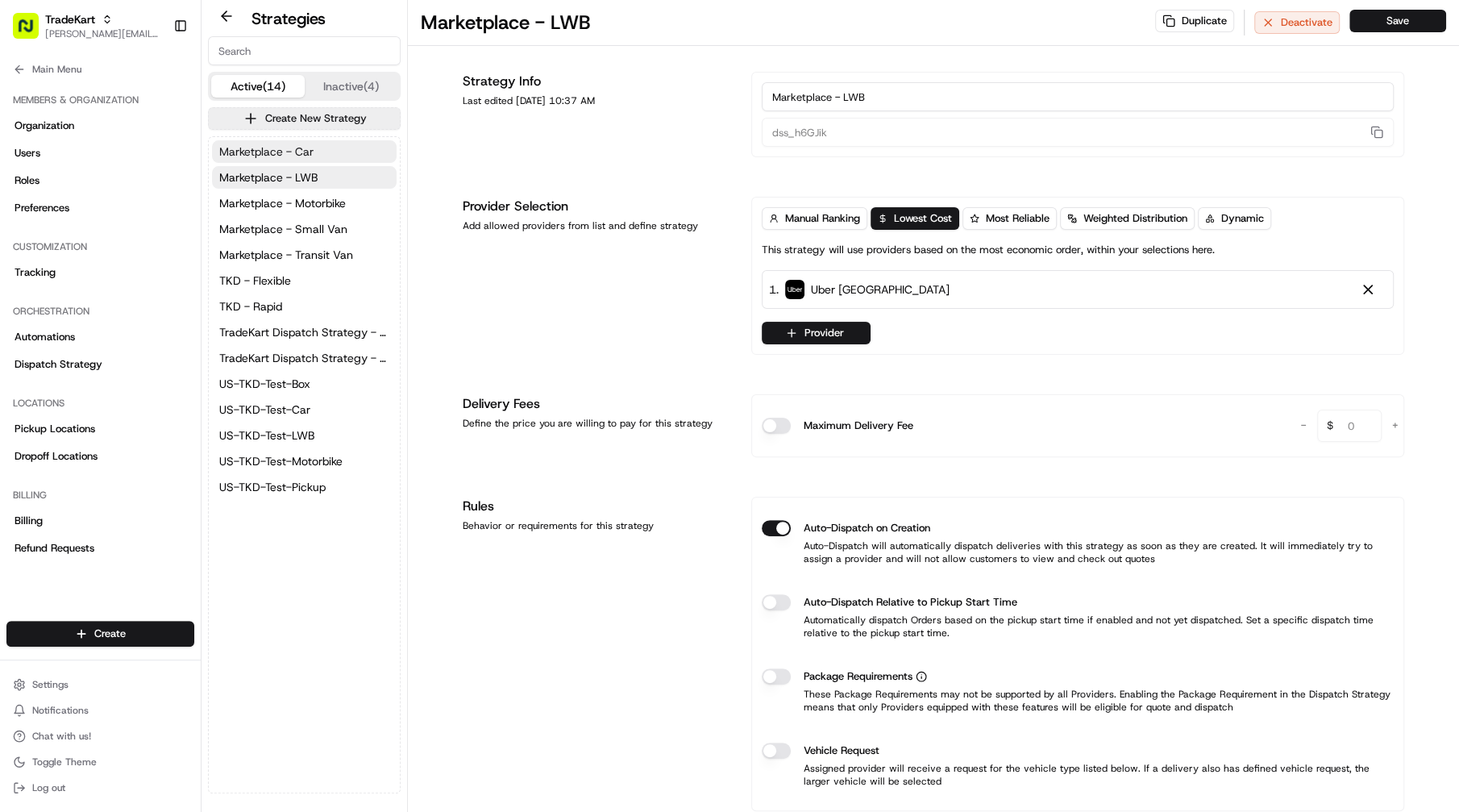
click at [303, 150] on span "Marketplace - Car" at bounding box center [266, 152] width 94 height 16
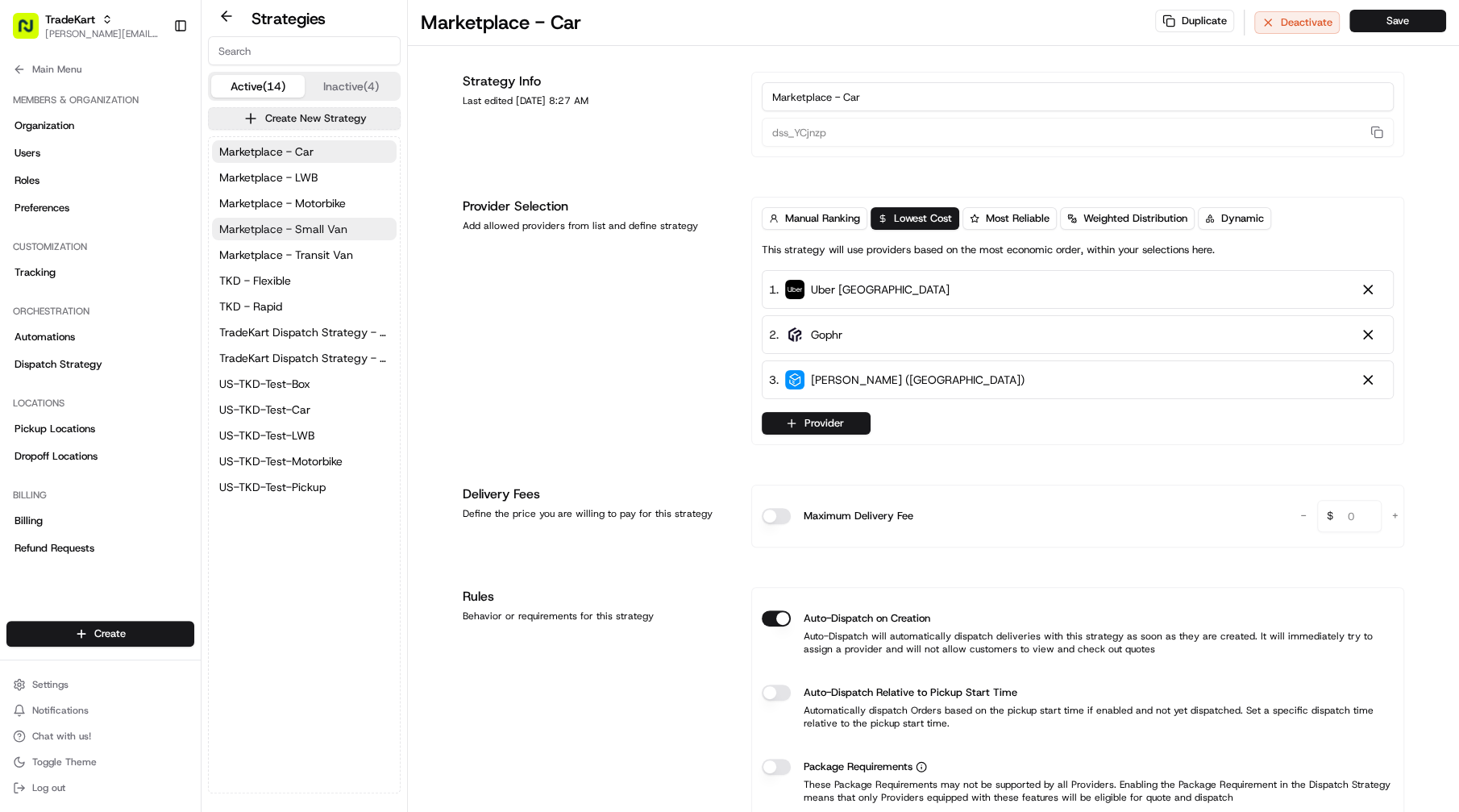
click at [302, 226] on span "Marketplace - Small Van" at bounding box center [283, 229] width 128 height 16
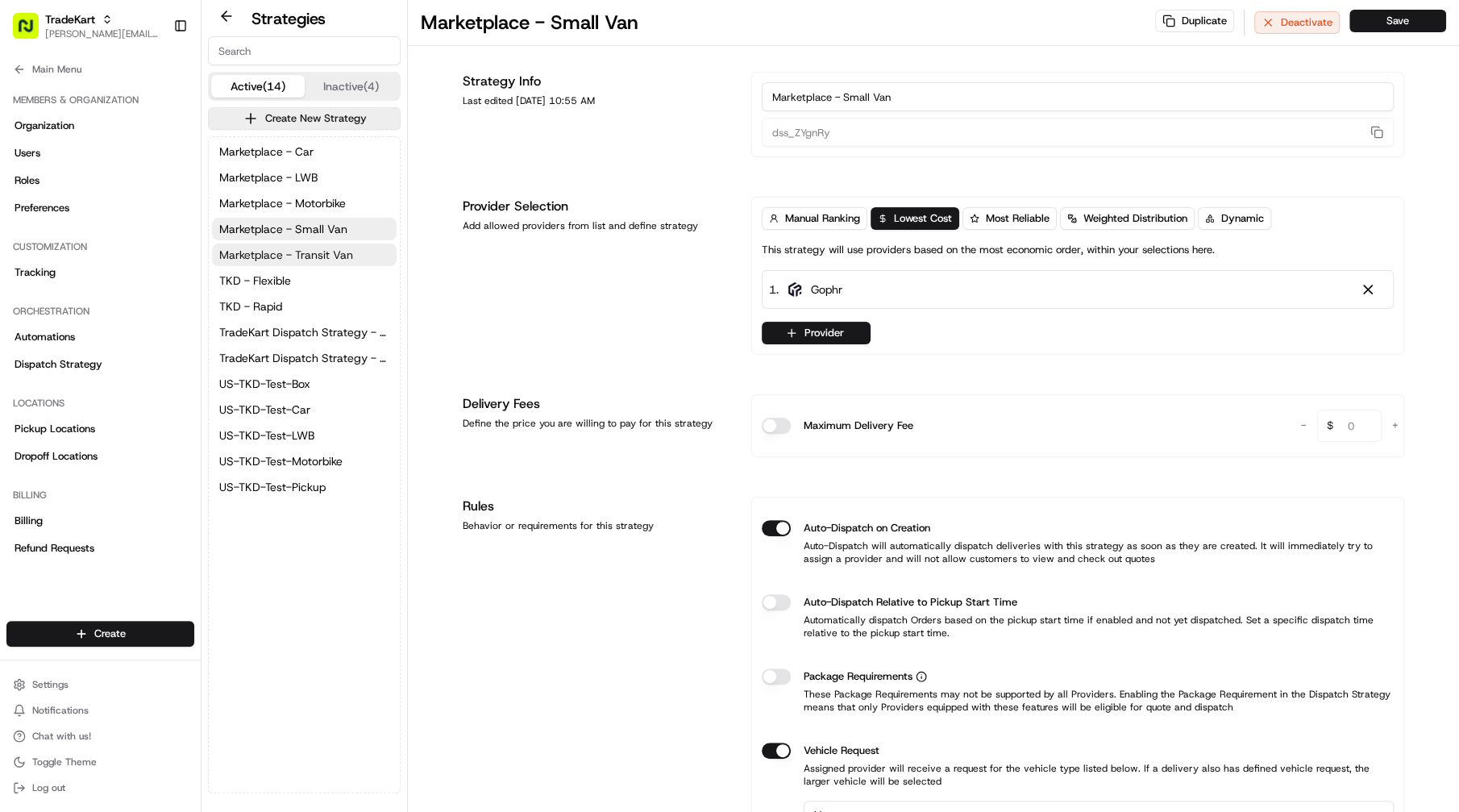
click at [322, 257] on span "Marketplace - Transit Van" at bounding box center [286, 255] width 133 height 16
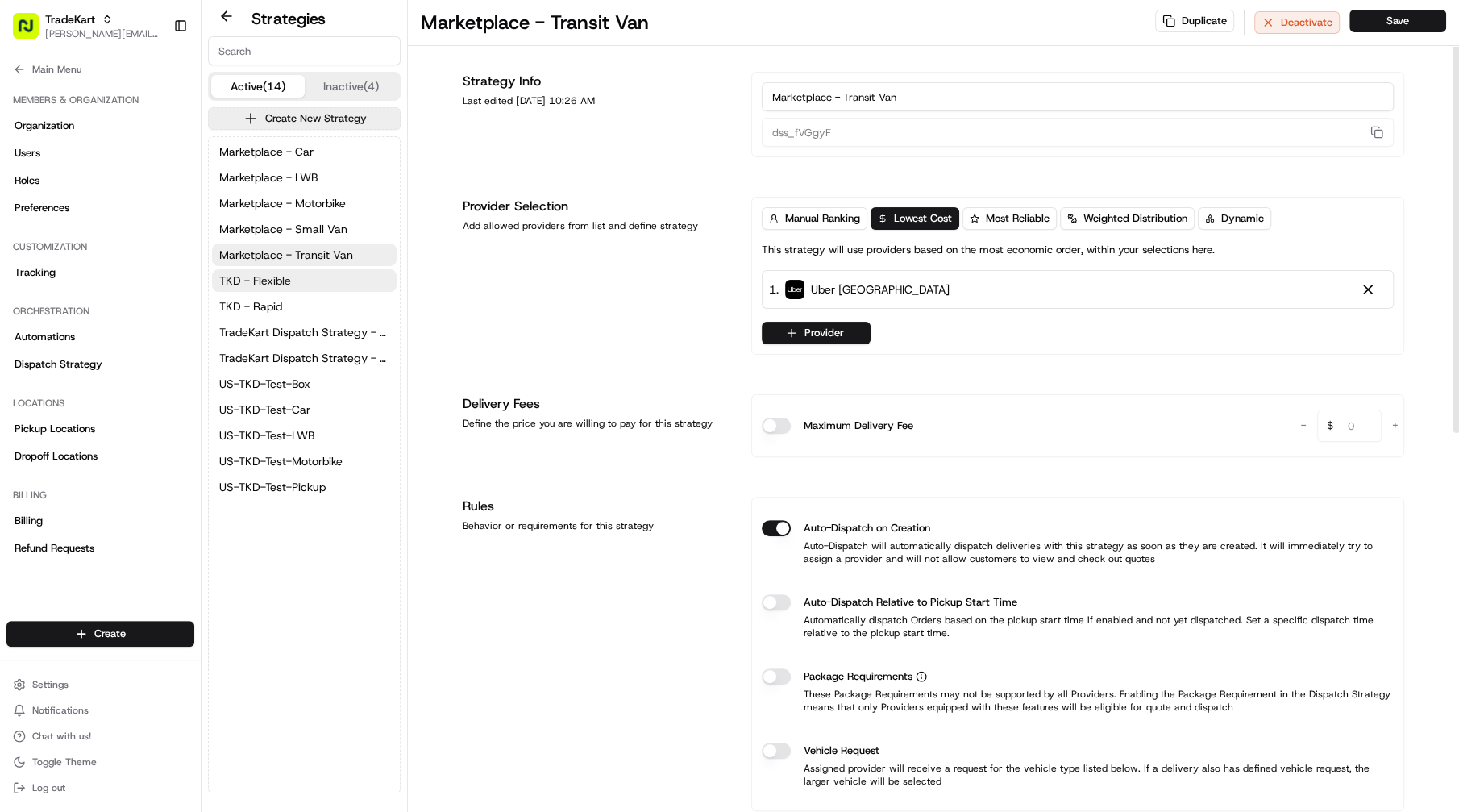
click at [274, 276] on span "TKD - Flexible" at bounding box center [255, 280] width 72 height 16
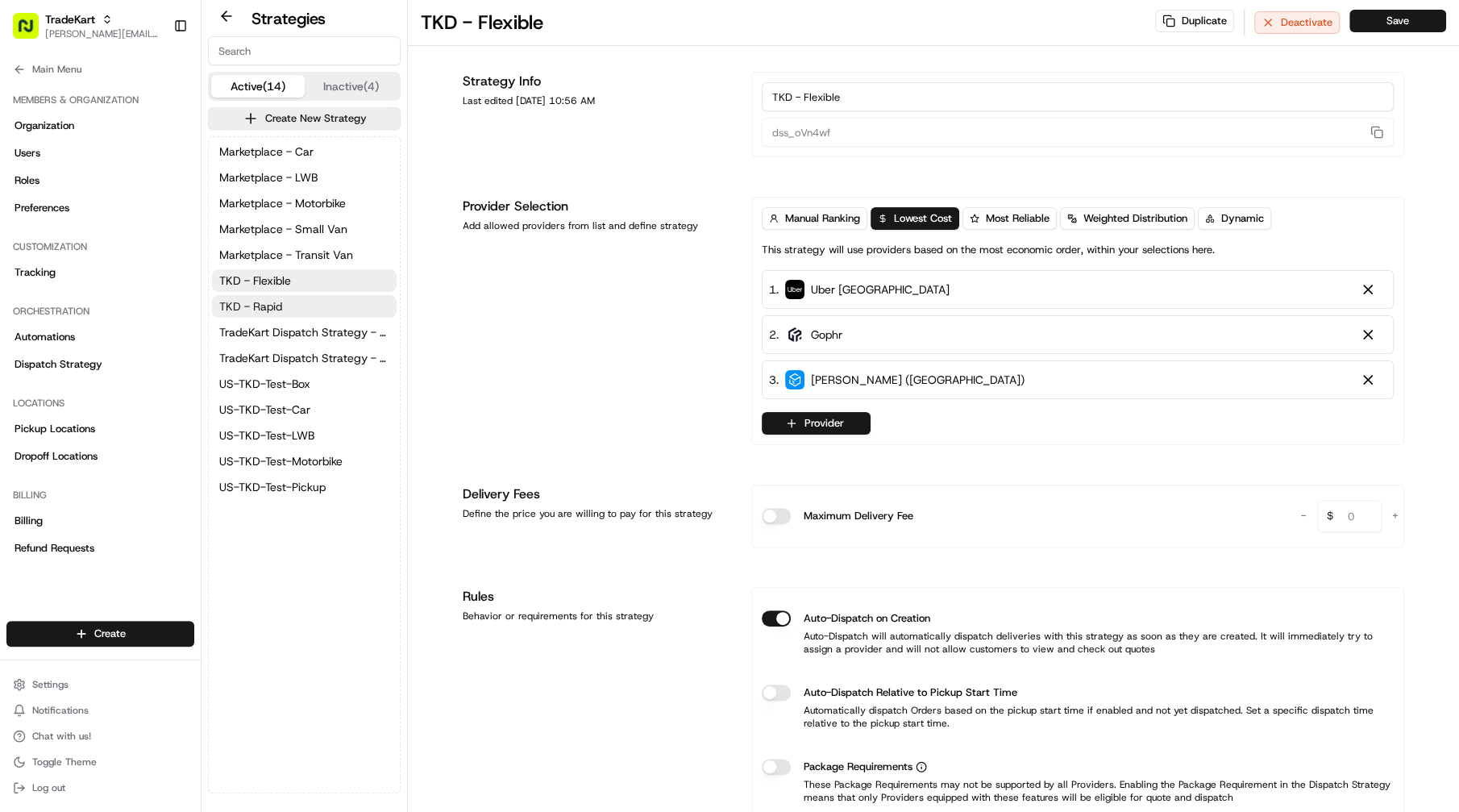
click at [272, 311] on span "TKD - Rapid" at bounding box center [250, 306] width 63 height 16
click at [132, 24] on div "TradeKart" at bounding box center [102, 19] width 115 height 16
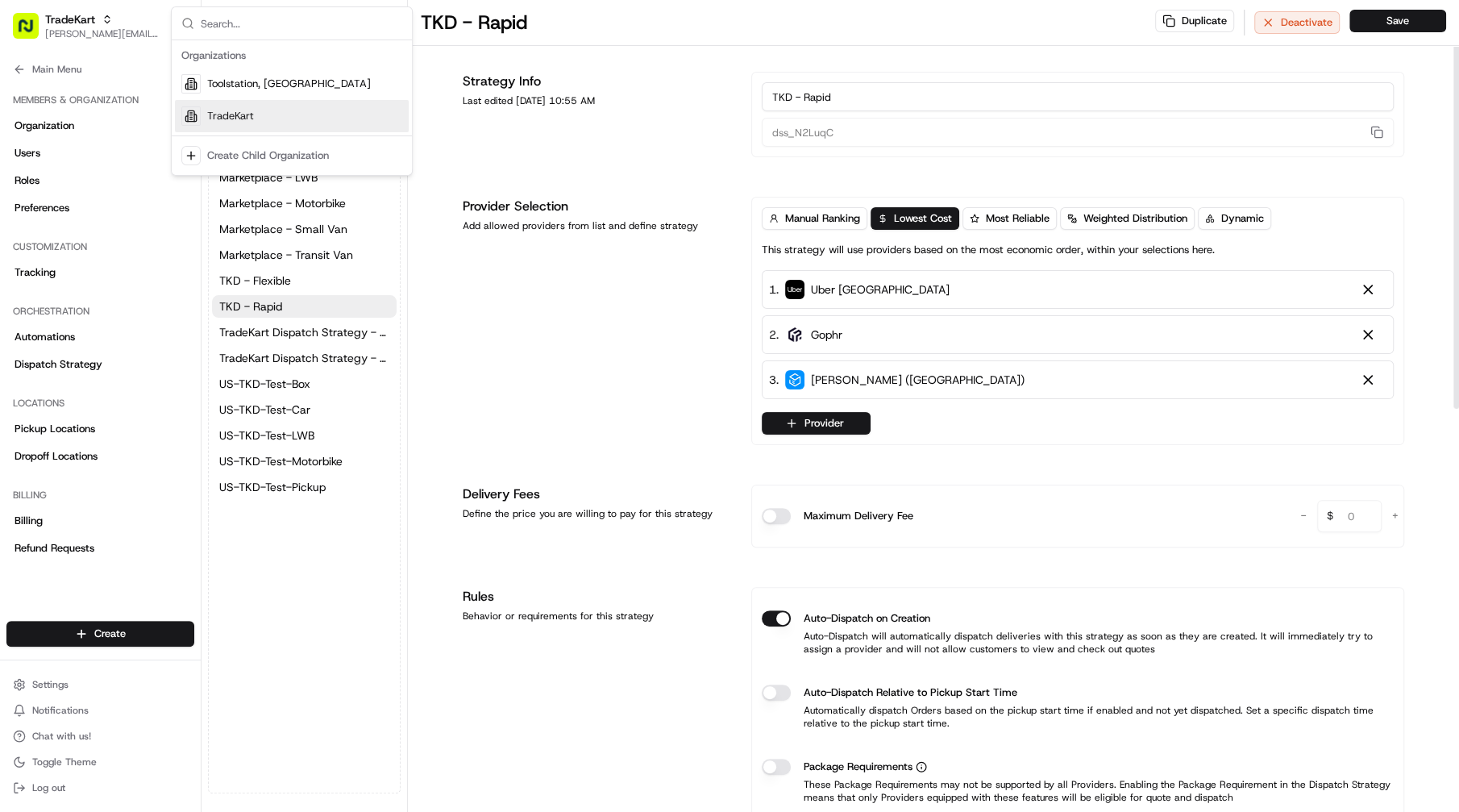
click at [357, 638] on div "Marketplace - Car Marketplace - LWB Marketplace - Motorbike Marketplace - Small…" at bounding box center [304, 464] width 191 height 655
